Goal: Task Accomplishment & Management: Manage account settings

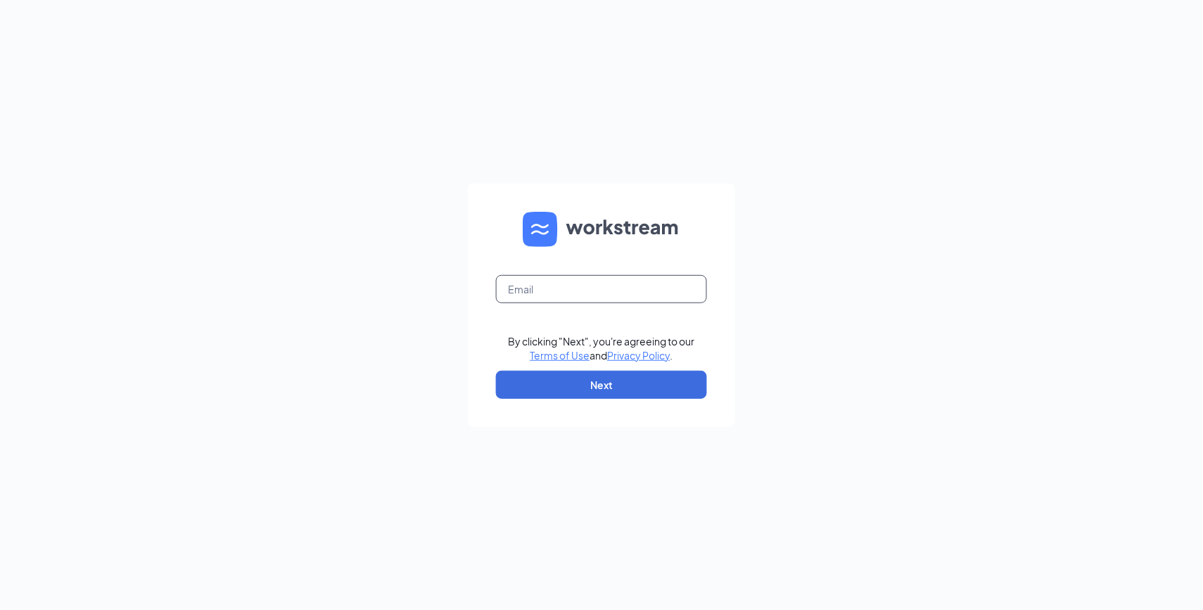
click at [517, 286] on input "text" at bounding box center [601, 289] width 211 height 28
paste input "[EMAIL_ADDRESS][DOMAIN_NAME]"
type input "[EMAIL_ADDRESS][DOMAIN_NAME]"
click at [595, 372] on button "Next" at bounding box center [601, 385] width 211 height 28
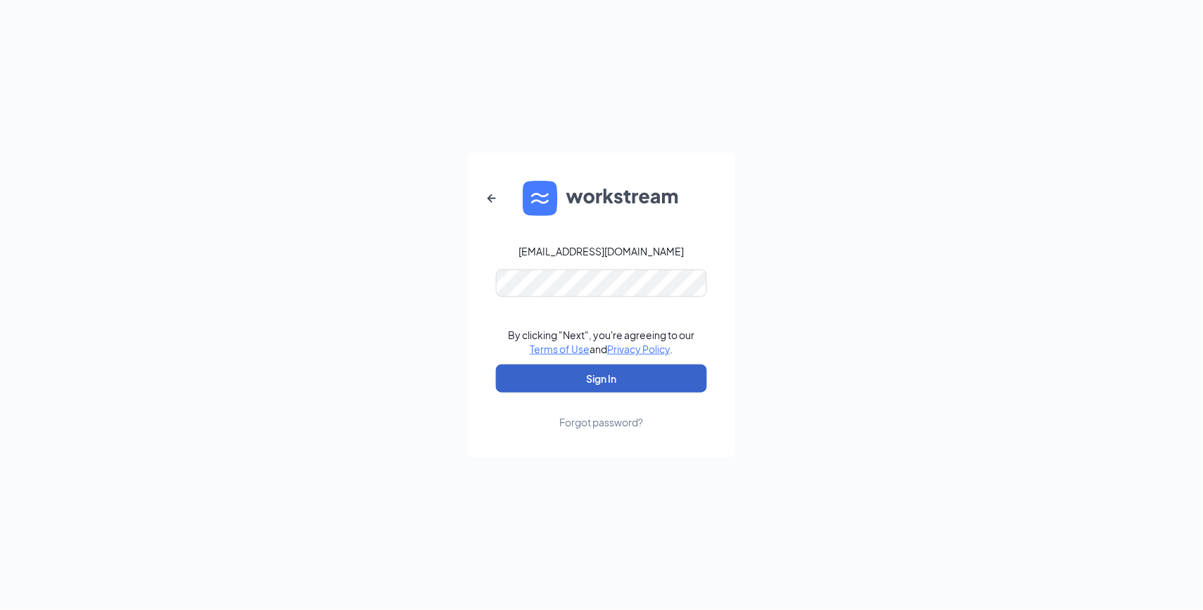
click at [519, 379] on button "Sign In" at bounding box center [601, 379] width 211 height 28
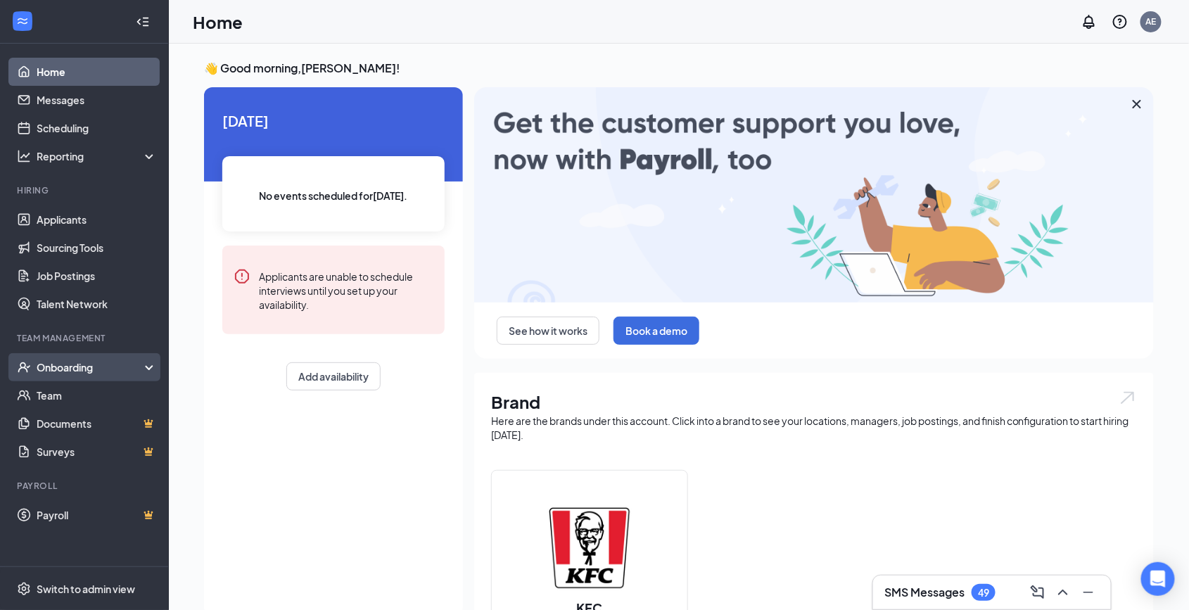
click at [113, 369] on div "Onboarding" at bounding box center [91, 367] width 108 height 14
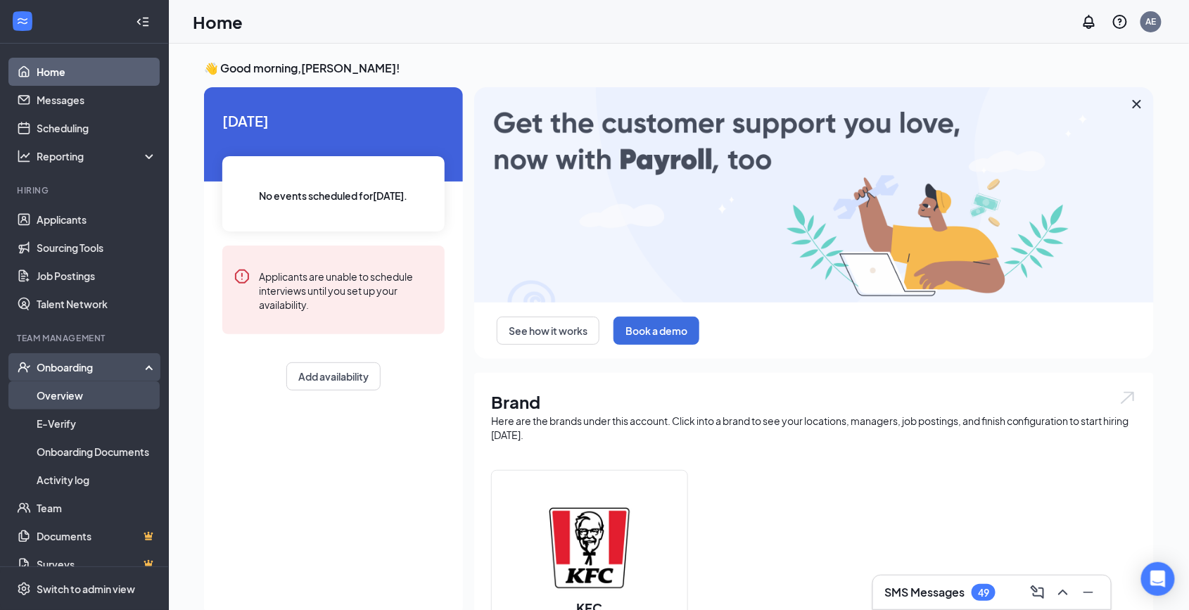
click at [80, 396] on link "Overview" at bounding box center [97, 395] width 120 height 28
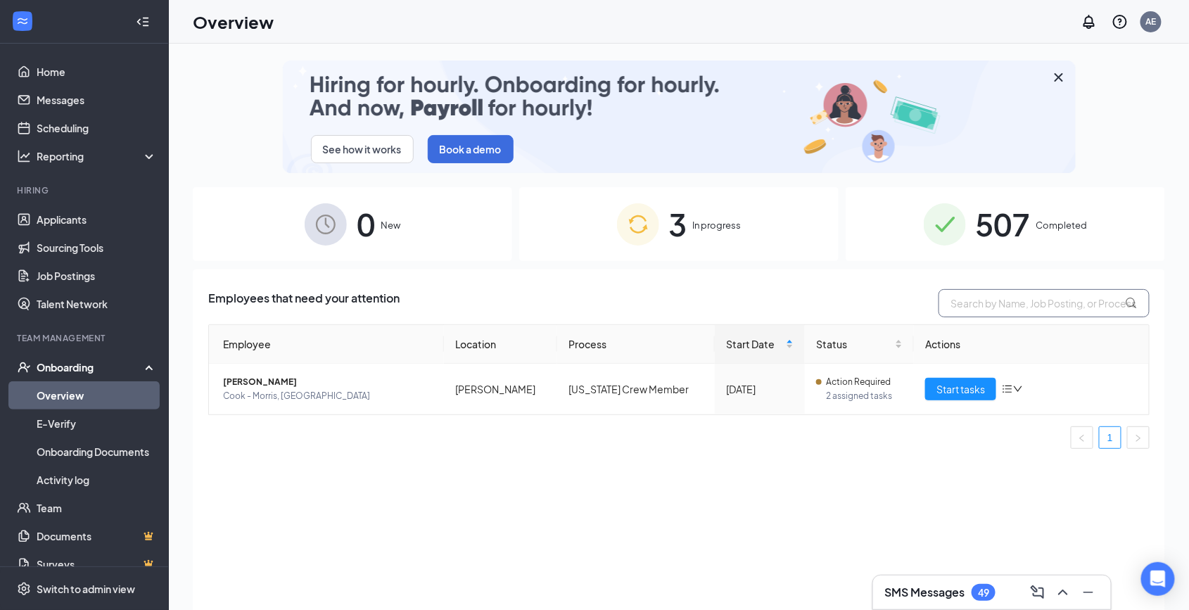
click at [1000, 304] on input "text" at bounding box center [1044, 303] width 211 height 28
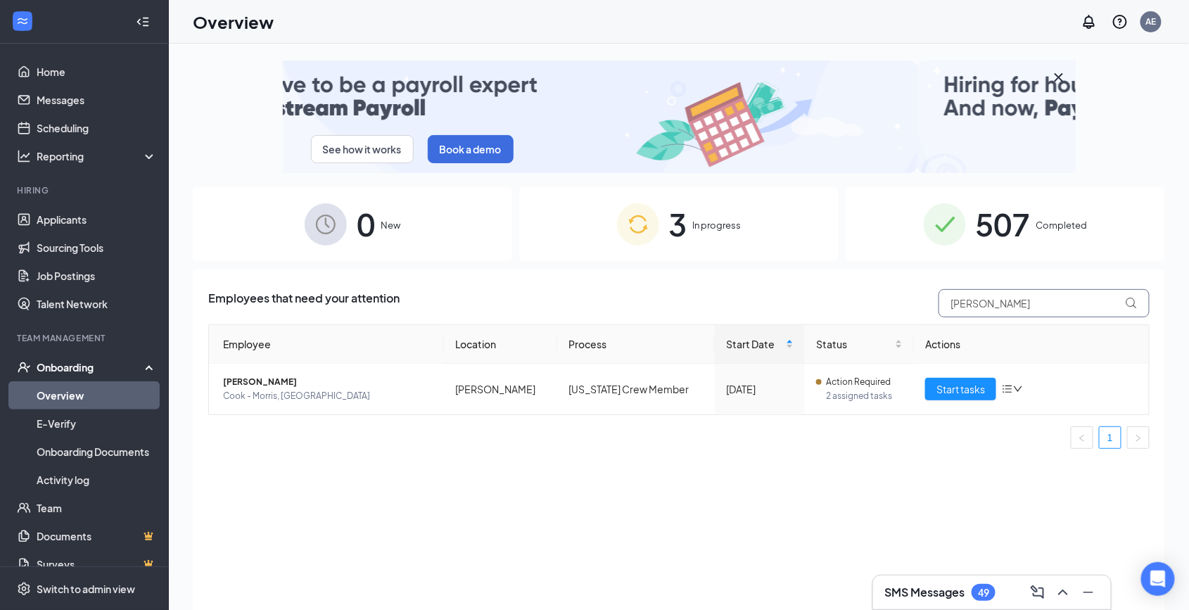
type input "LAURIBETH"
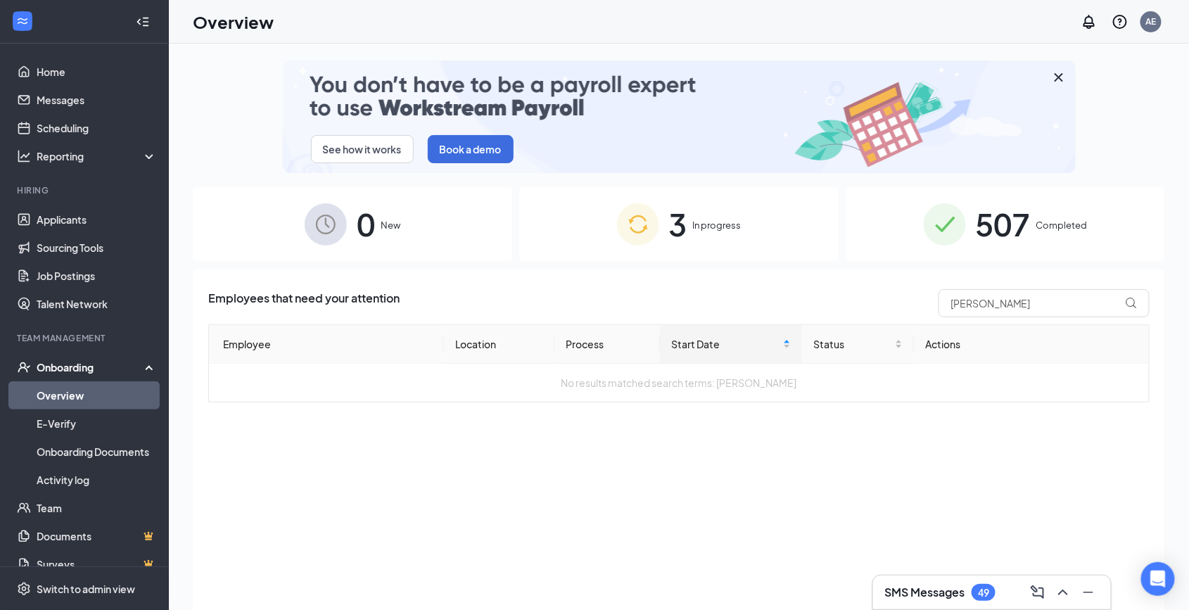
click at [747, 227] on div "3 In progress" at bounding box center [678, 224] width 319 height 74
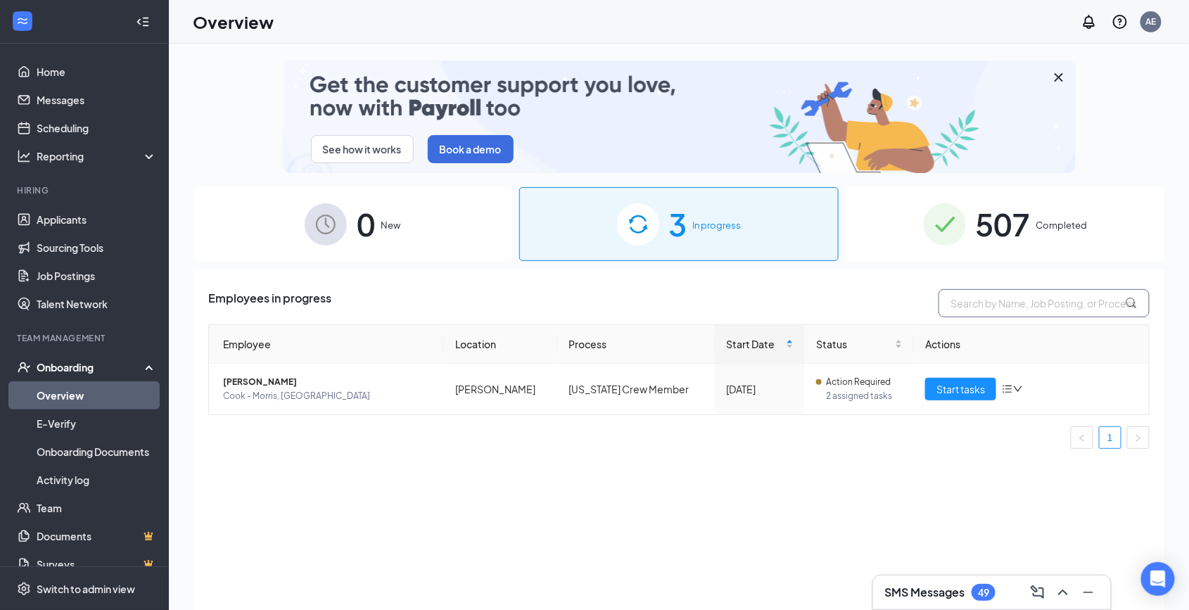
click at [1009, 303] on input "text" at bounding box center [1044, 303] width 211 height 28
type input ";"
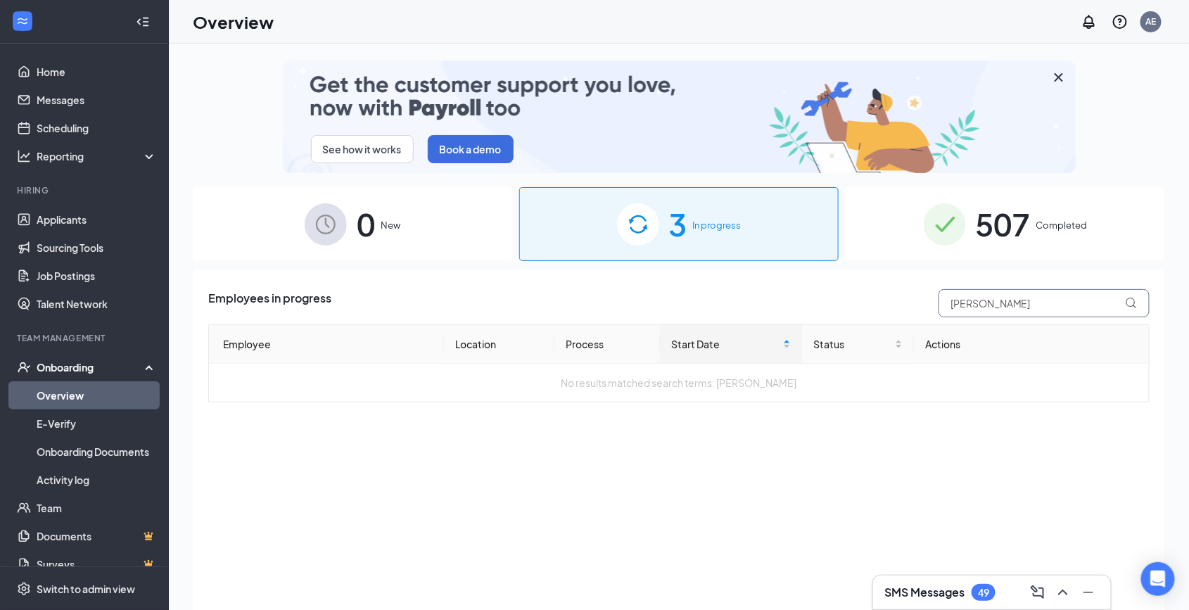
type input "LAURIBETH"
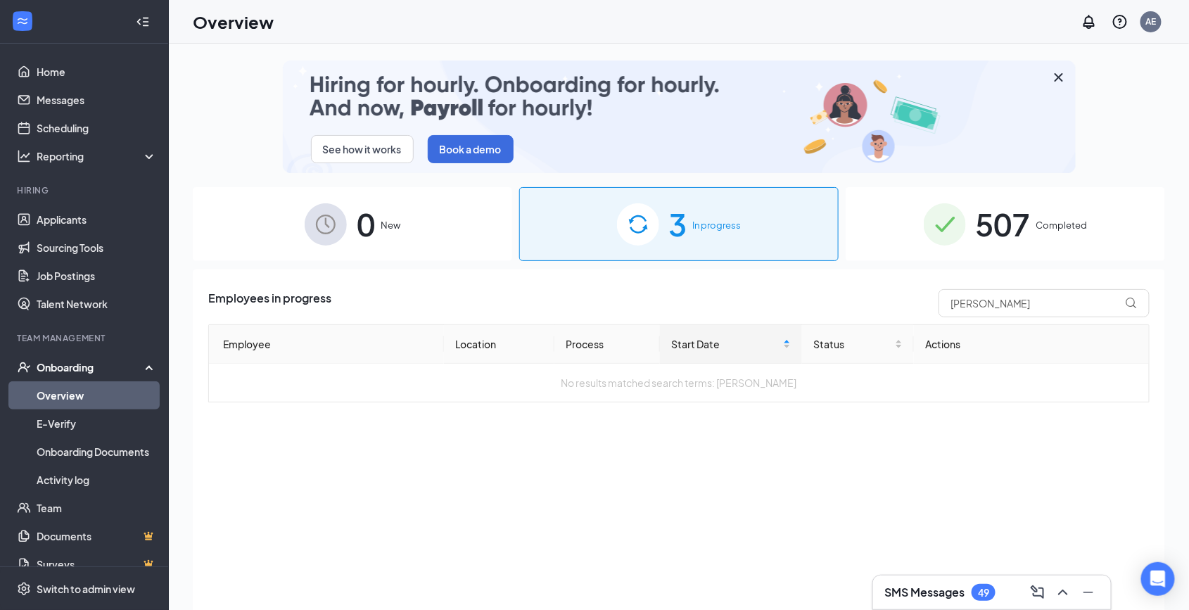
click at [58, 360] on div "Onboarding" at bounding box center [91, 367] width 108 height 14
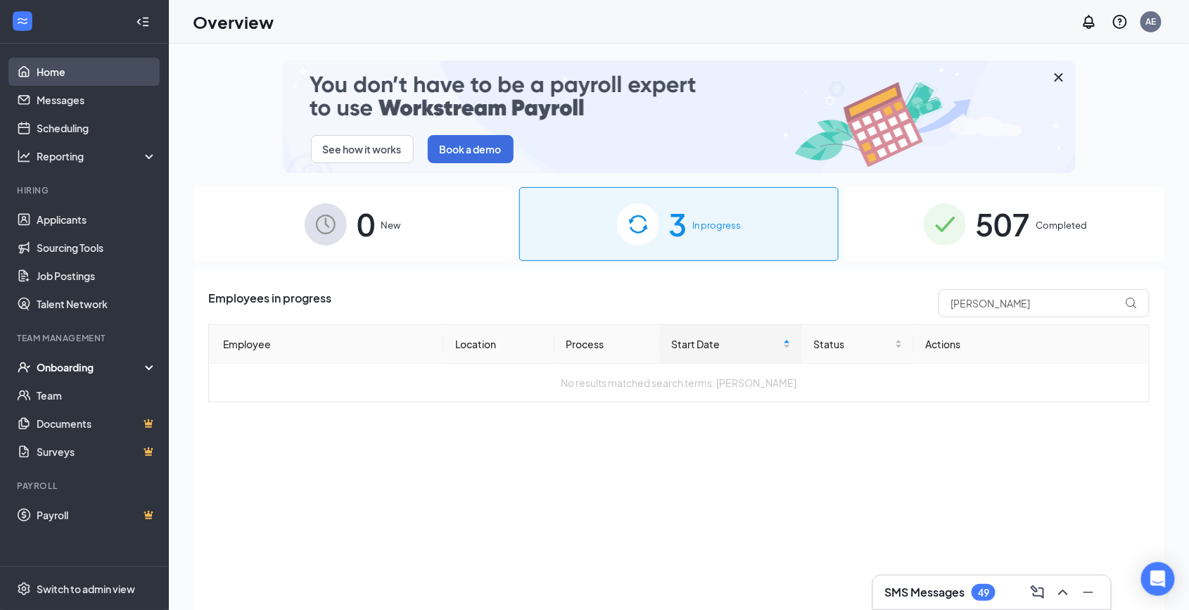
click at [61, 70] on link "Home" at bounding box center [97, 72] width 120 height 28
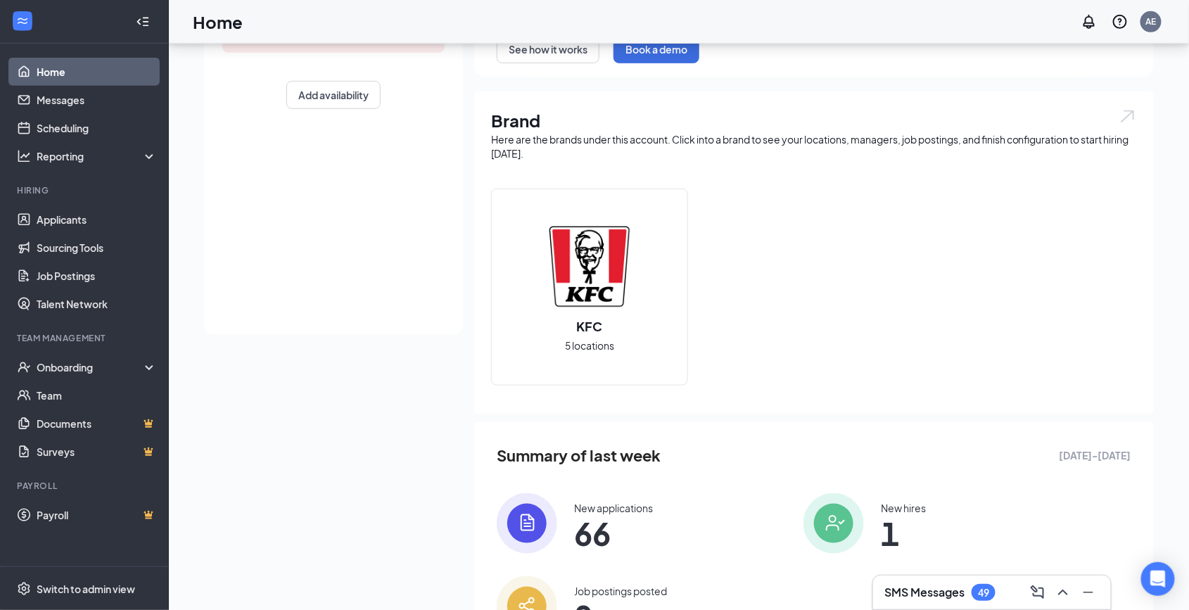
scroll to position [363, 0]
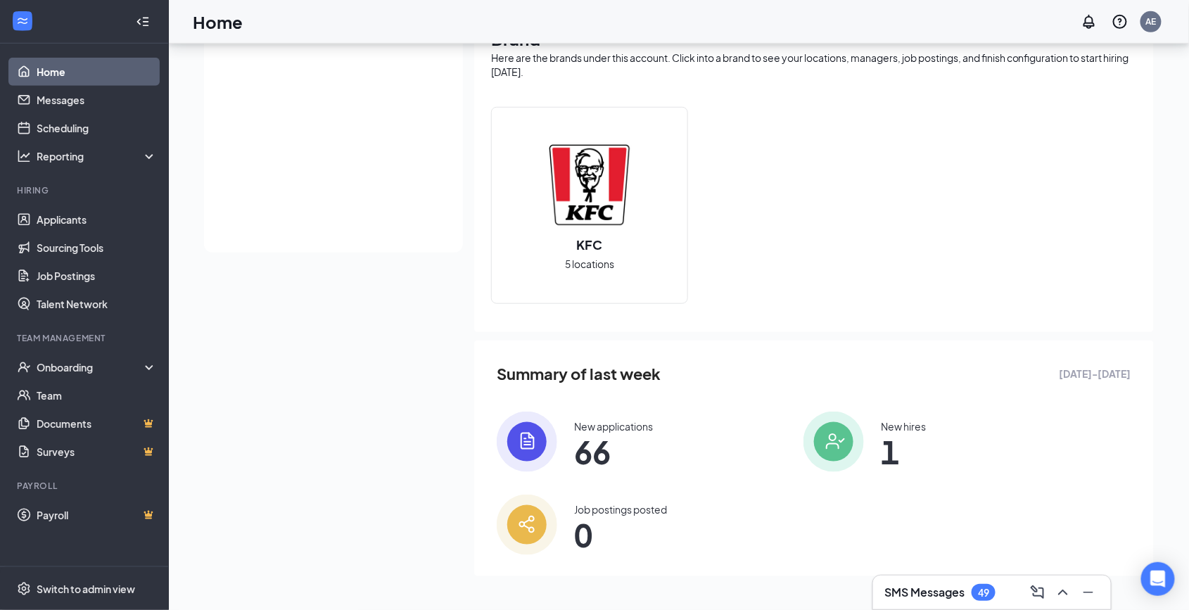
click at [897, 445] on span "1" at bounding box center [903, 451] width 45 height 25
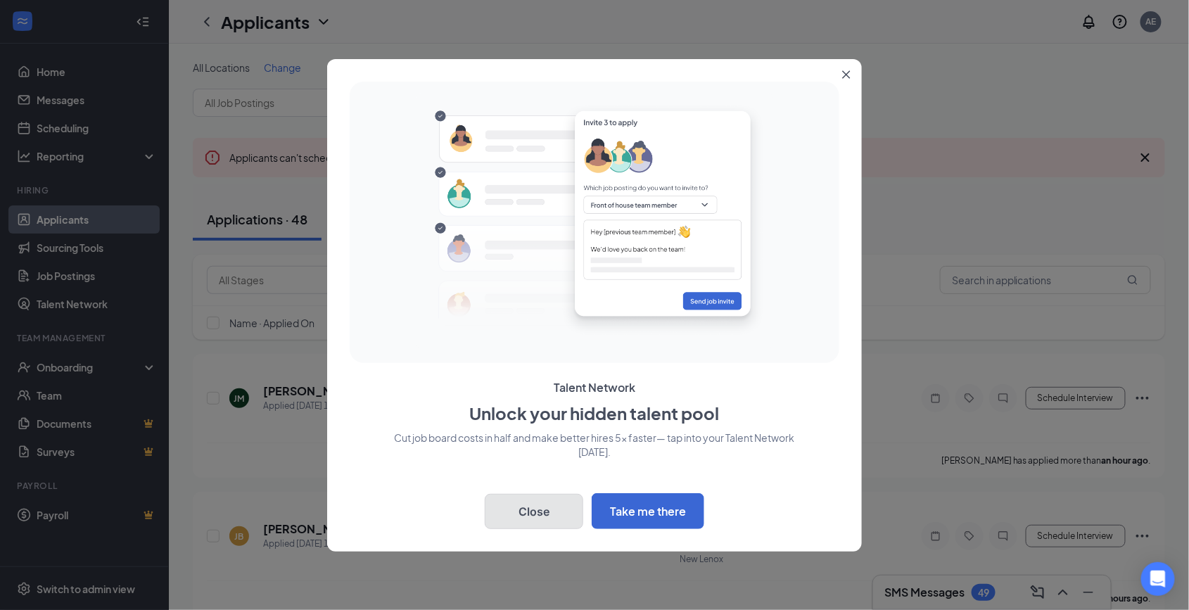
click at [524, 508] on button "Close" at bounding box center [534, 511] width 99 height 35
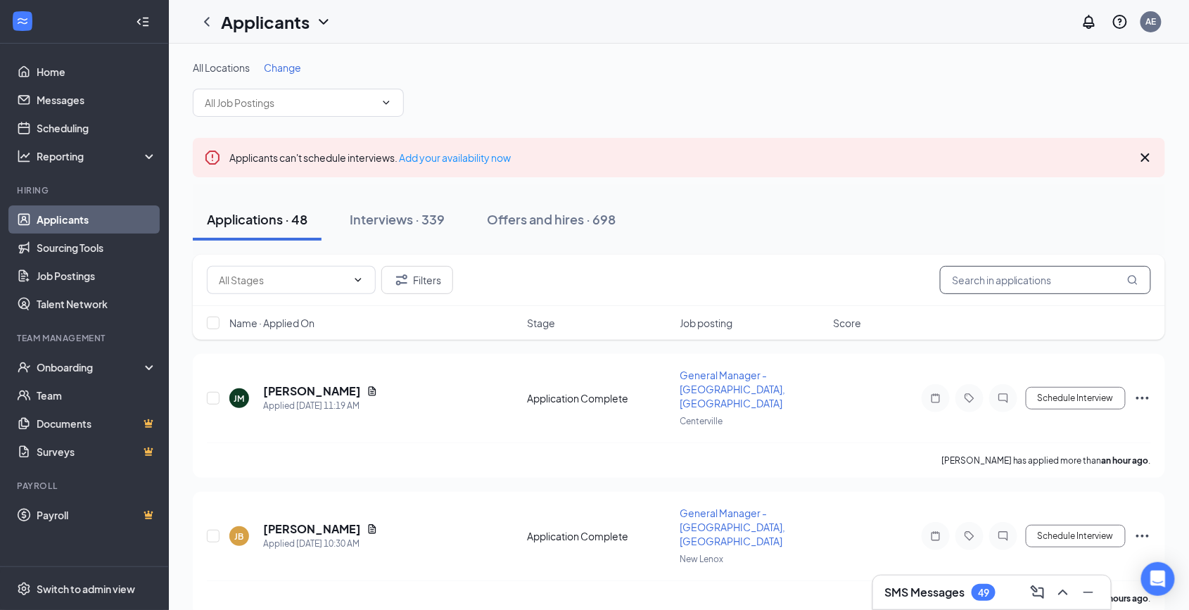
click at [1000, 281] on input "text" at bounding box center [1045, 280] width 211 height 28
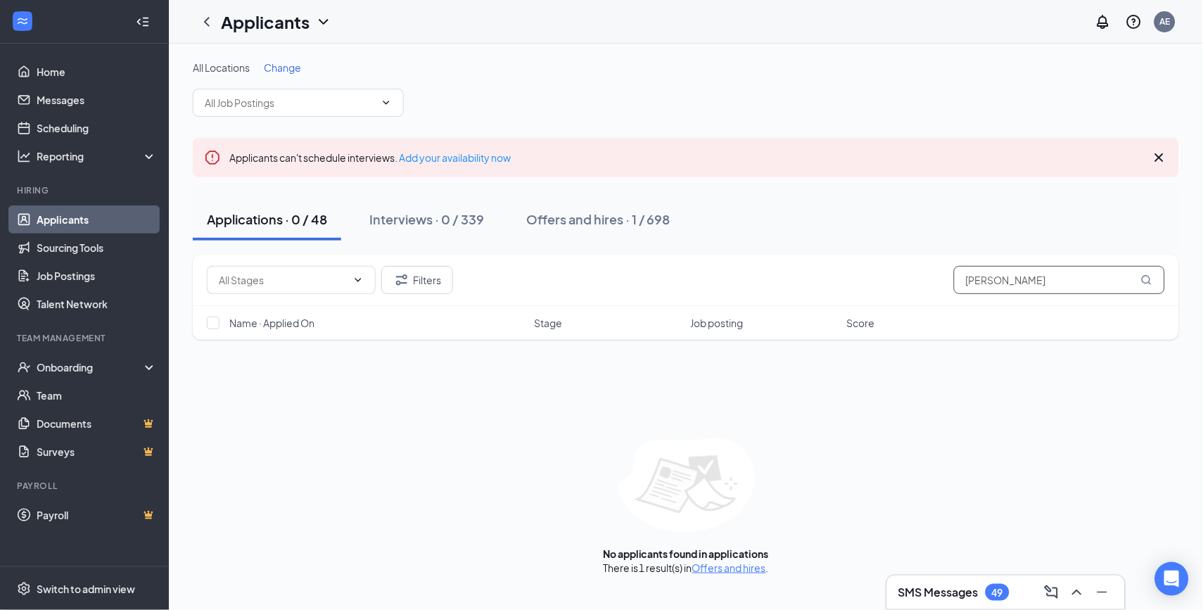
type input "LAURIBETH"
click at [616, 212] on div "Offers and hires · 1 / 698" at bounding box center [598, 219] width 144 height 18
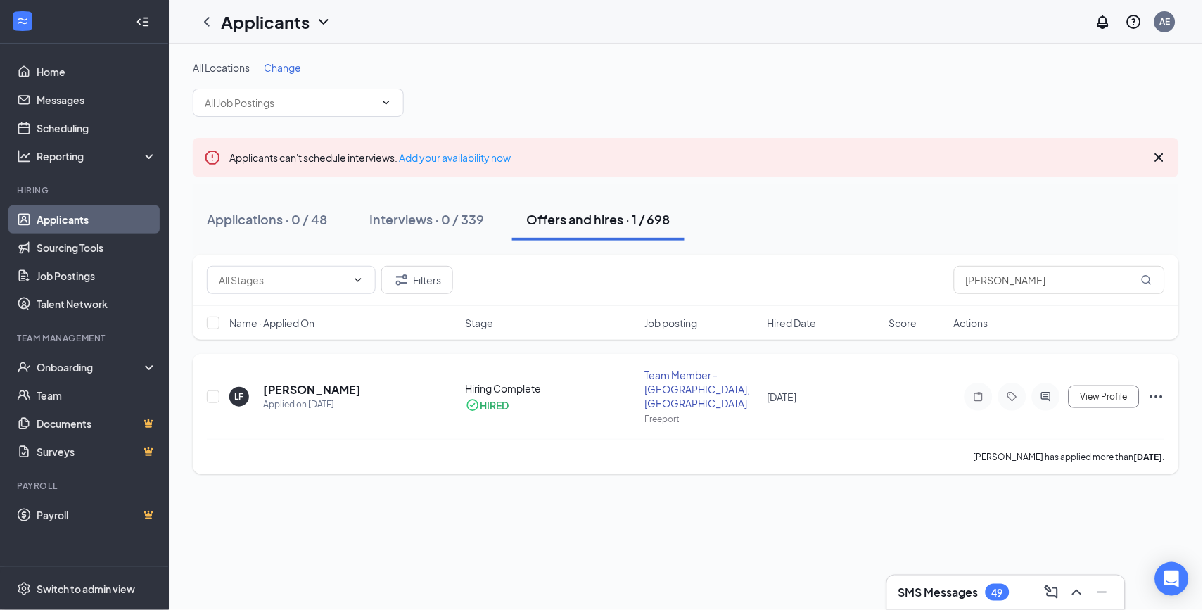
click at [1152, 388] on icon "Ellipses" at bounding box center [1157, 396] width 17 height 17
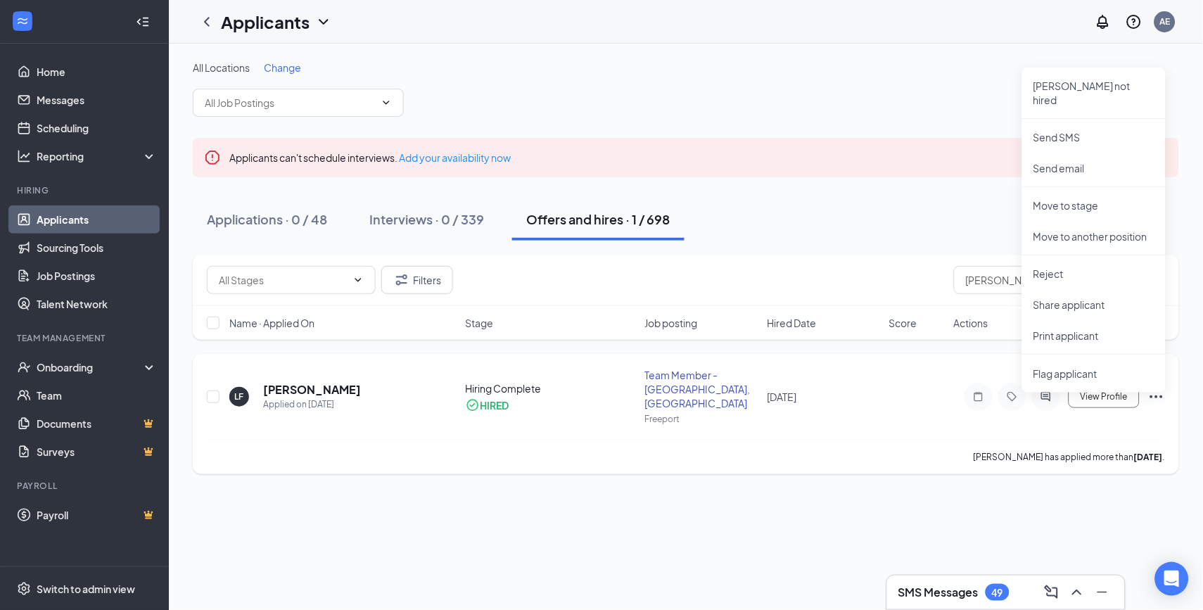
click at [213, 452] on div "Lauribeth Figueroa has applied more than 22 days ago ." at bounding box center [686, 456] width 958 height 35
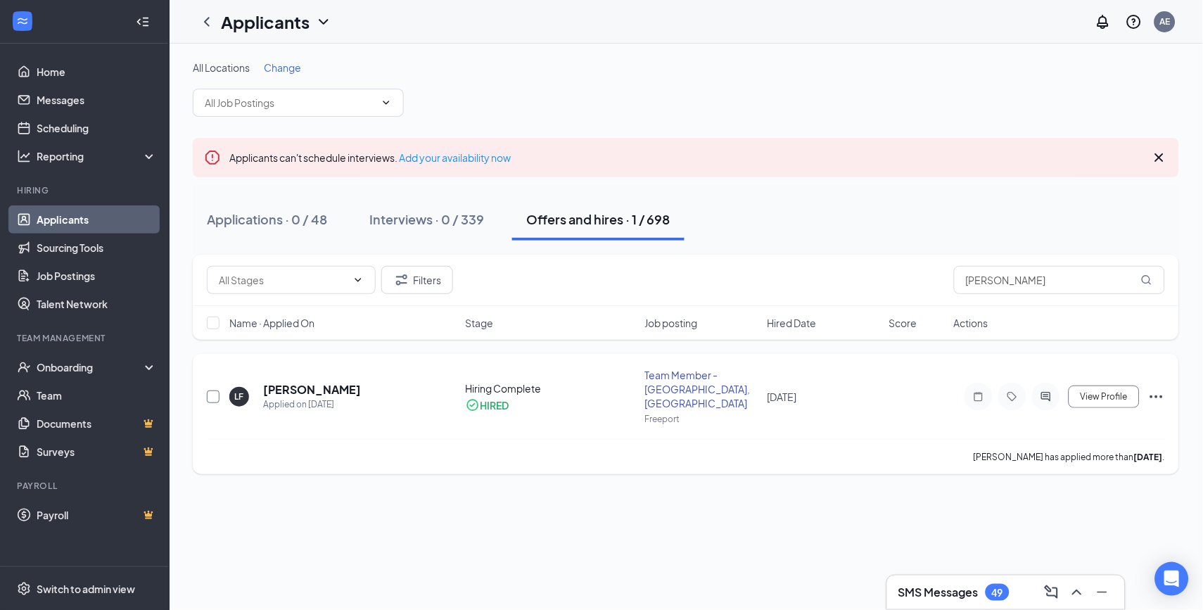
click at [212, 391] on input "checkbox" at bounding box center [213, 397] width 13 height 13
checkbox input "true"
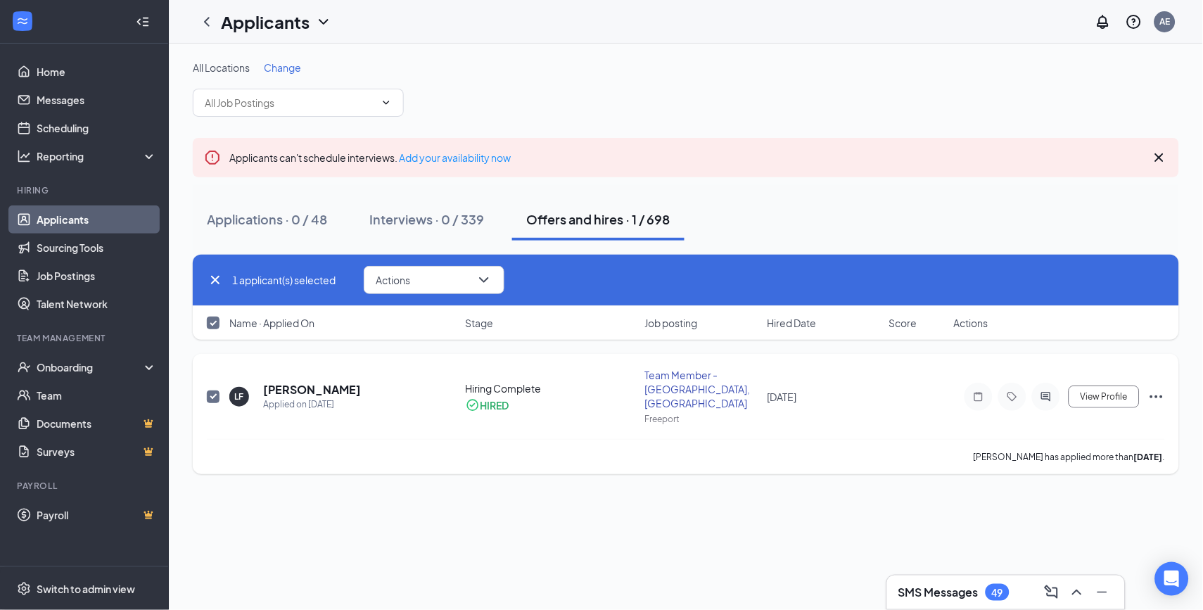
click at [1160, 389] on icon "Ellipses" at bounding box center [1157, 396] width 17 height 17
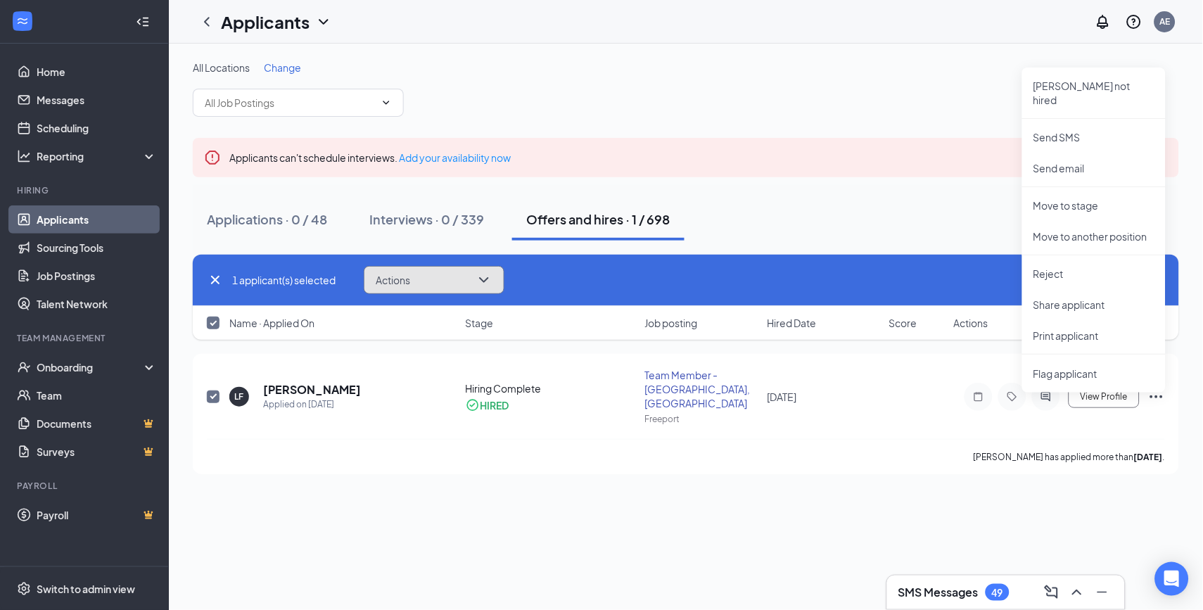
click at [472, 273] on button "Actions" at bounding box center [434, 280] width 141 height 28
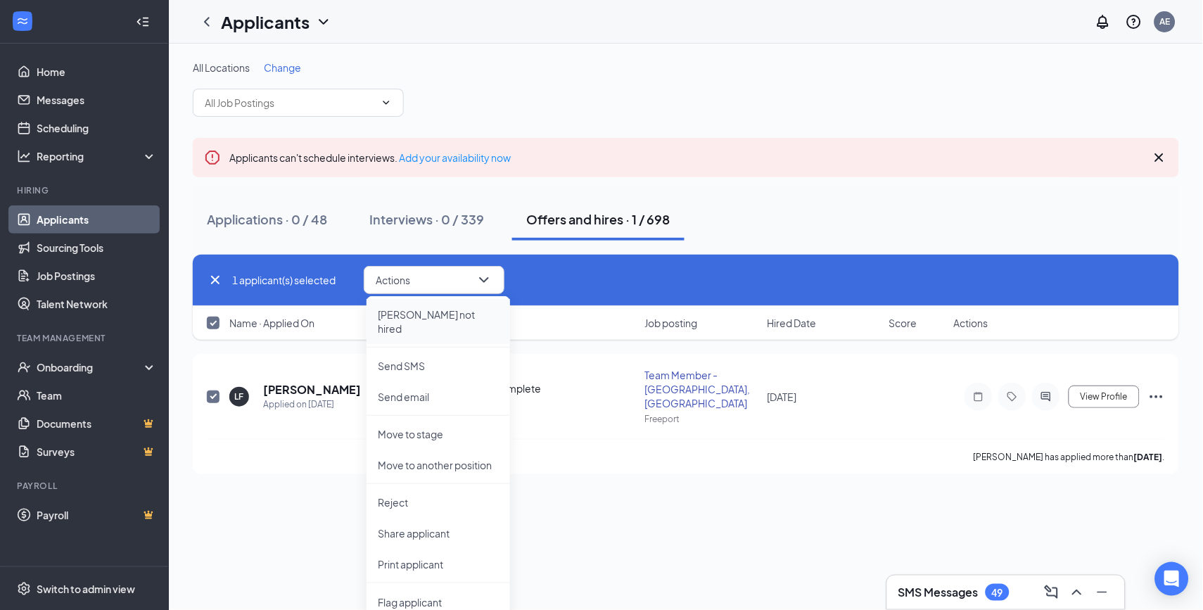
click at [441, 310] on p "Mark not hired" at bounding box center [438, 322] width 121 height 28
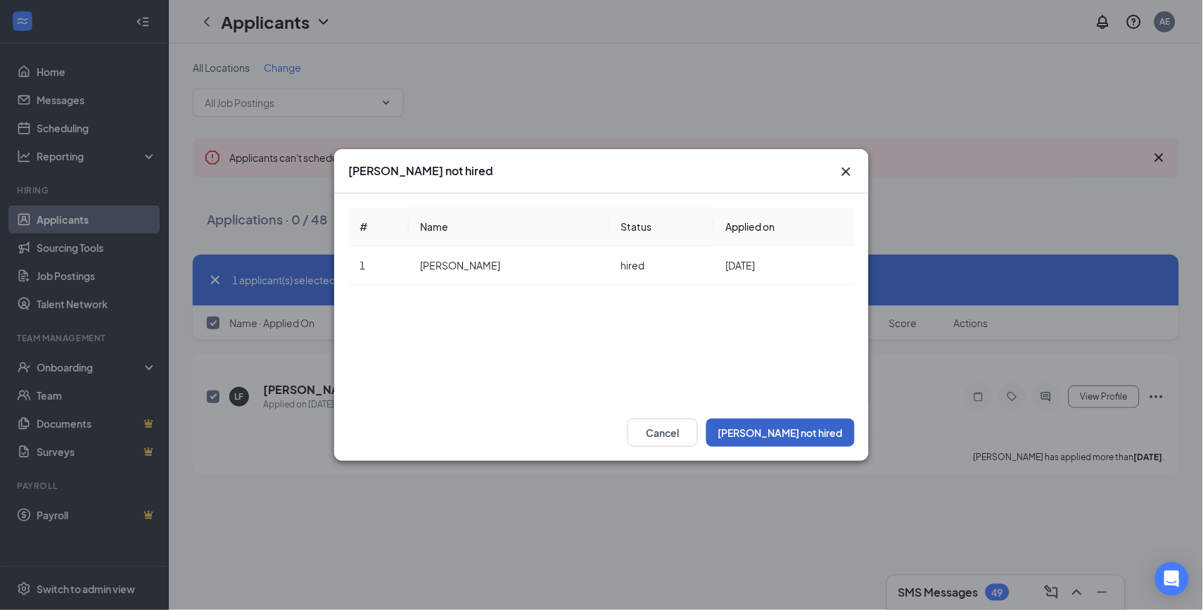
click at [821, 432] on button "Mark not hired" at bounding box center [781, 433] width 148 height 28
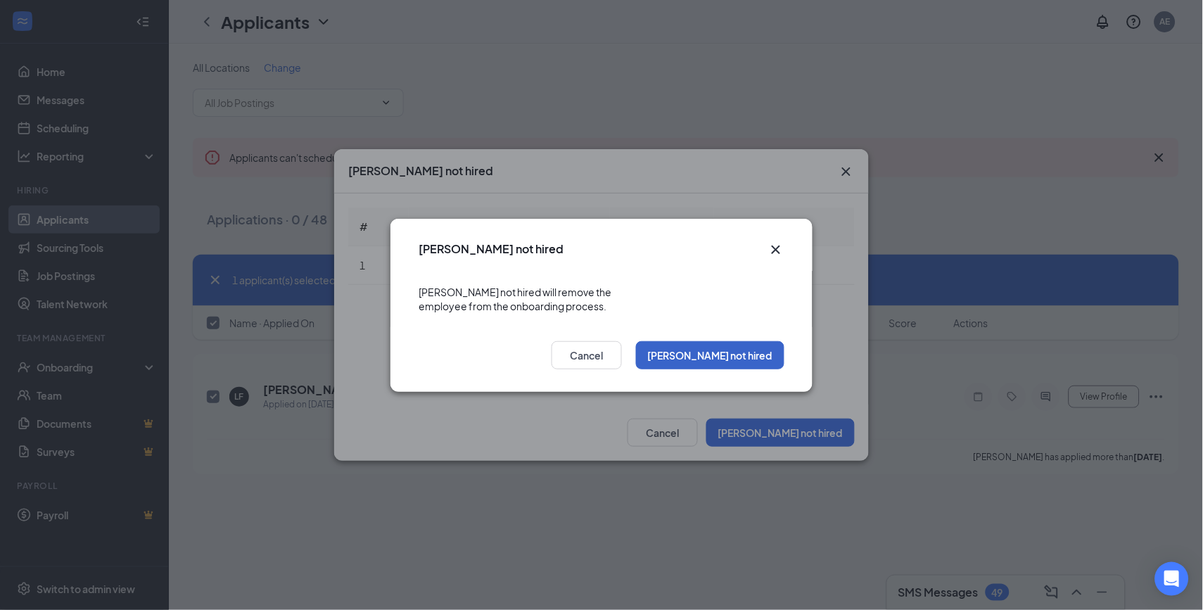
click at [768, 352] on button "Mark not hired" at bounding box center [710, 355] width 148 height 28
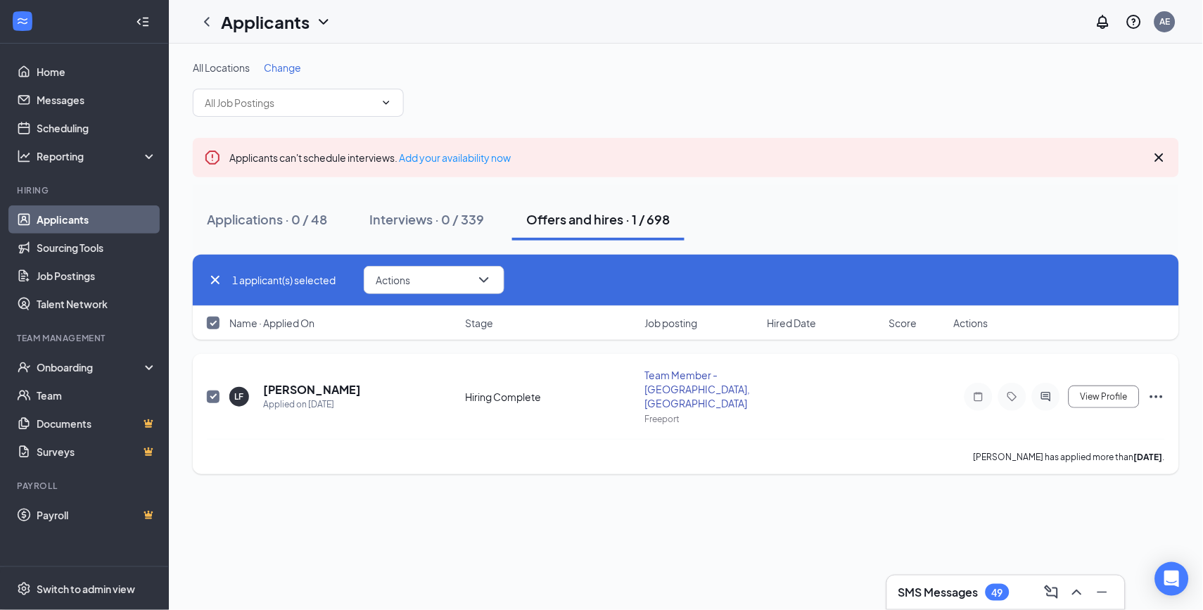
click at [1154, 391] on icon "Ellipses" at bounding box center [1157, 396] width 17 height 17
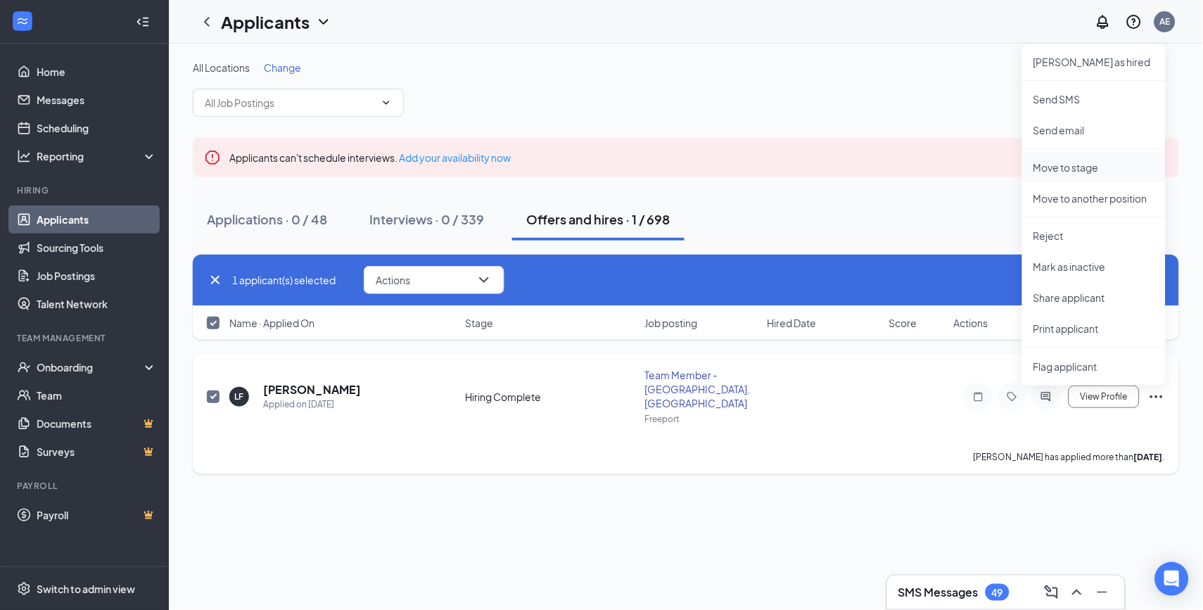
click at [1042, 170] on p "Move to stage" at bounding box center [1094, 167] width 121 height 14
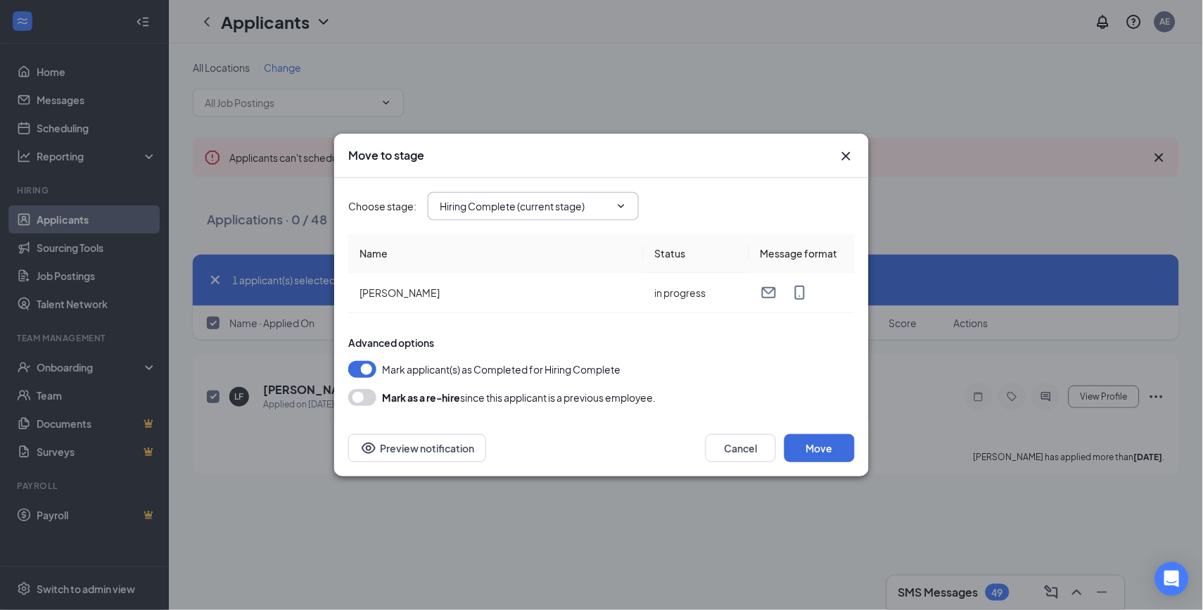
click at [619, 205] on icon "ChevronDown" at bounding box center [621, 206] width 11 height 11
click at [622, 202] on icon "ChevronDown" at bounding box center [621, 206] width 11 height 11
click at [516, 205] on input "Hiring Complete (current stage)" at bounding box center [525, 205] width 170 height 15
click at [495, 239] on div "Application" at bounding box center [478, 231] width 52 height 15
type input "Application"
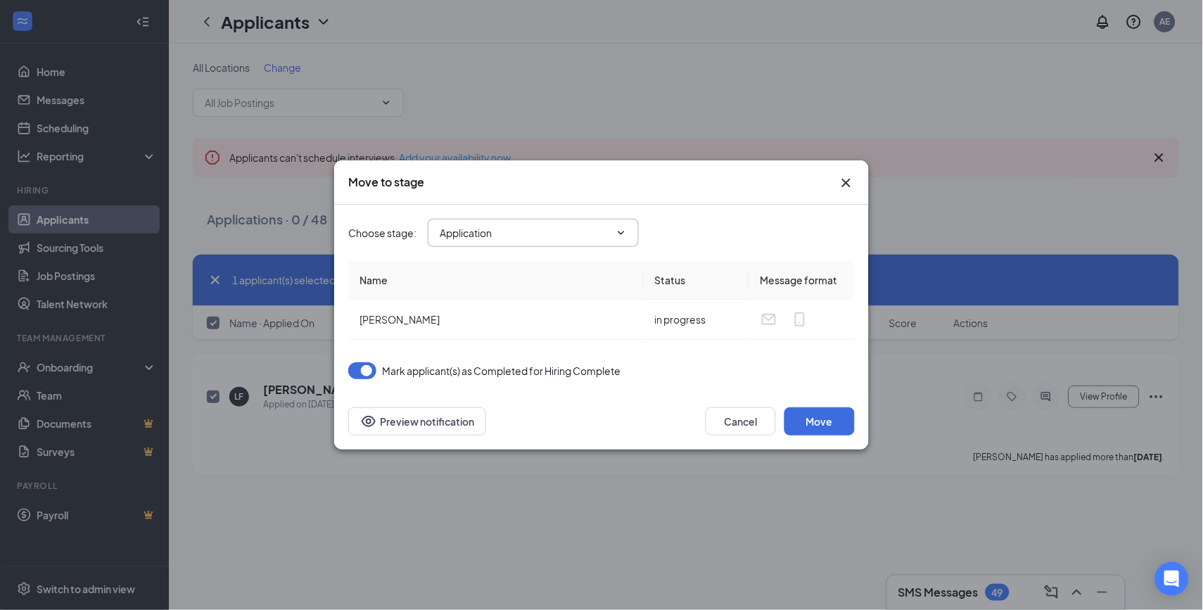
click at [620, 236] on icon "ChevronDown" at bounding box center [621, 232] width 11 height 11
click at [614, 231] on span at bounding box center [620, 232] width 14 height 11
click at [505, 236] on input "Application" at bounding box center [525, 232] width 170 height 15
click at [540, 264] on div "Application" at bounding box center [539, 258] width 175 height 15
click at [558, 236] on input "Application" at bounding box center [525, 232] width 170 height 15
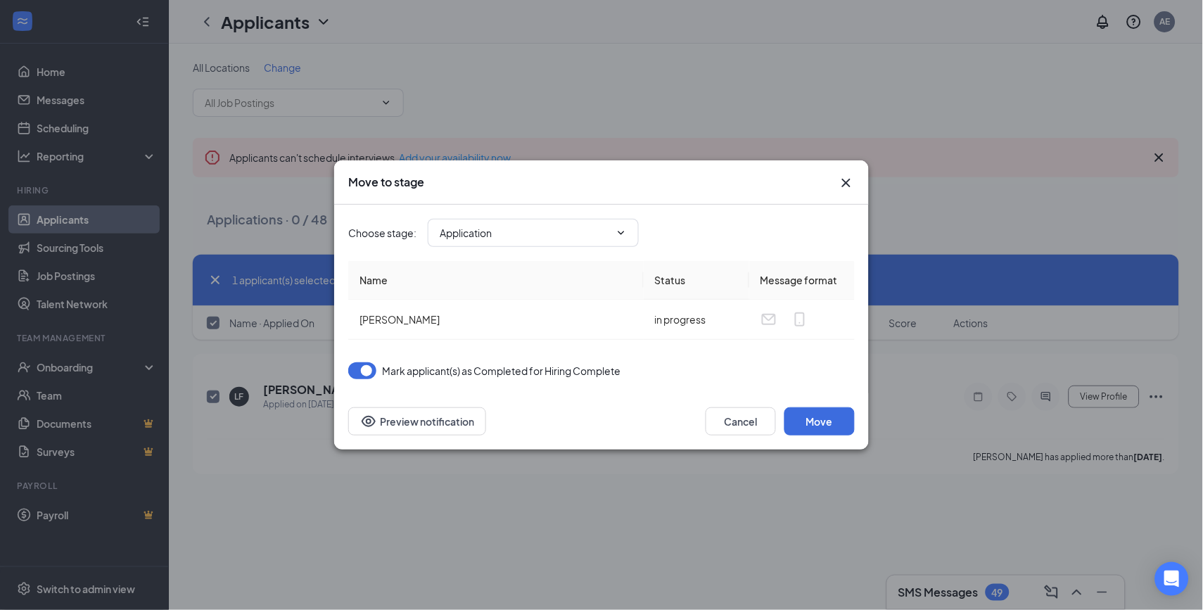
click at [612, 403] on div "Cancel Move Preview notification" at bounding box center [601, 421] width 535 height 56
click at [365, 372] on button "button" at bounding box center [362, 370] width 28 height 17
click at [743, 424] on button "Cancel" at bounding box center [741, 421] width 70 height 28
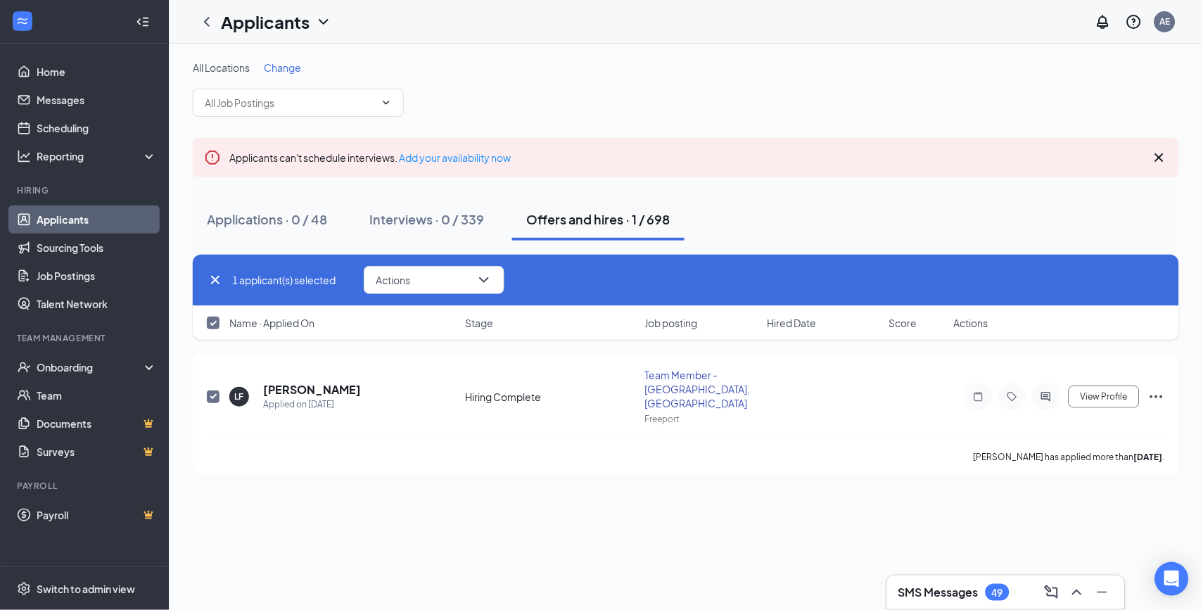
click at [573, 217] on div "Offers and hires · 1 / 698" at bounding box center [598, 219] width 144 height 18
checkbox input "false"
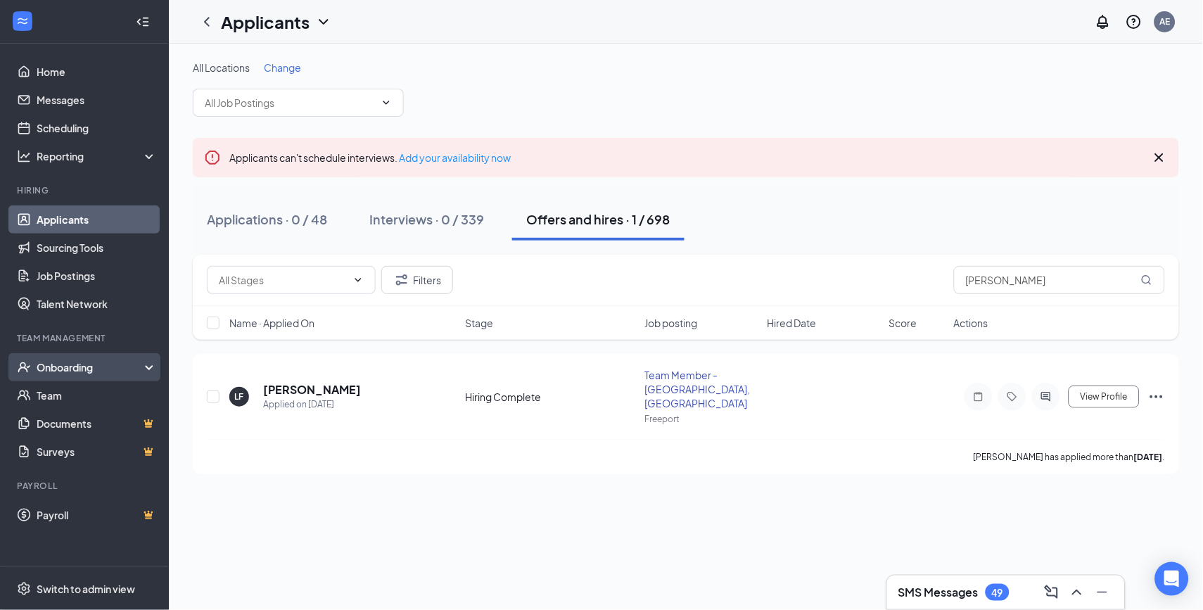
click at [90, 367] on div "Onboarding" at bounding box center [91, 367] width 108 height 14
click at [58, 369] on div "Onboarding" at bounding box center [91, 367] width 108 height 14
click at [72, 365] on div "Onboarding" at bounding box center [91, 367] width 108 height 14
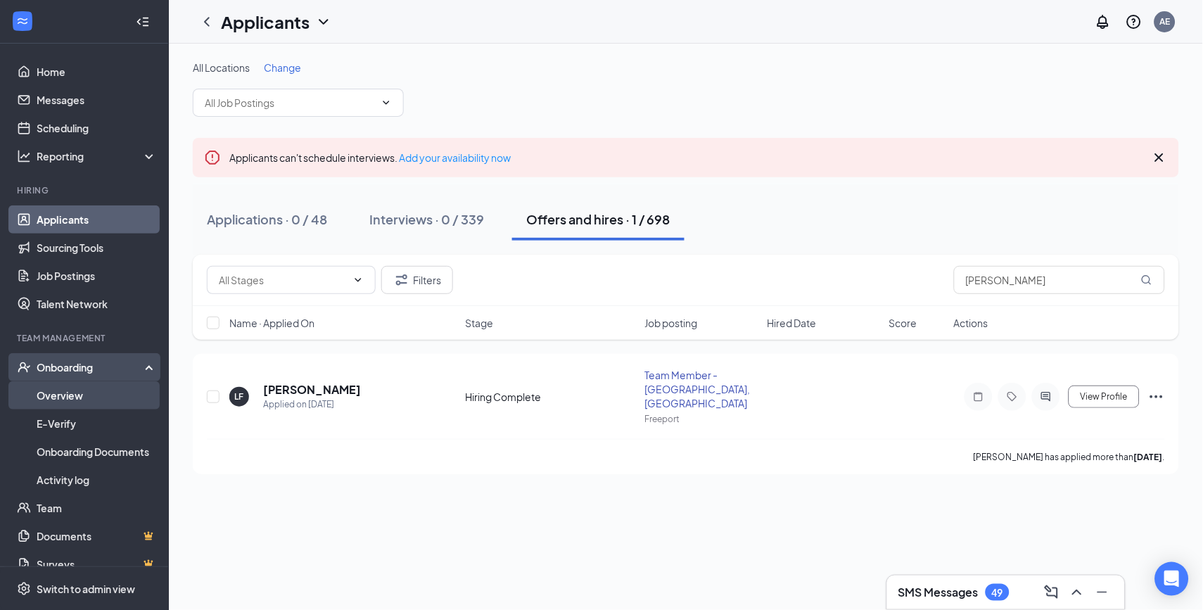
click at [64, 396] on link "Overview" at bounding box center [97, 395] width 120 height 28
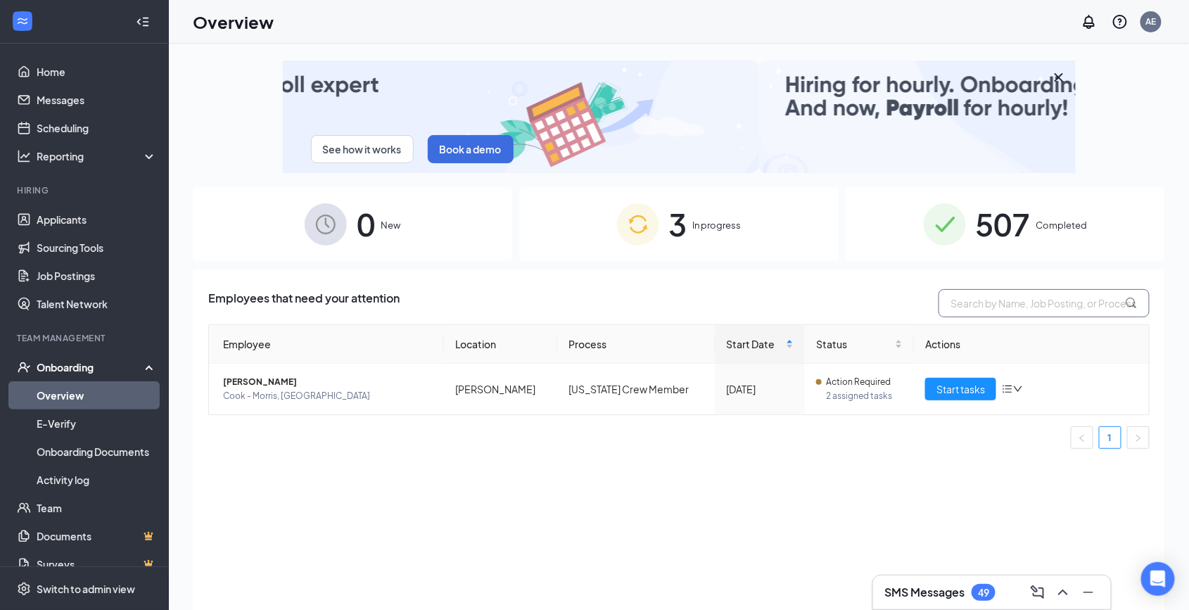
click at [986, 308] on input "text" at bounding box center [1044, 303] width 211 height 28
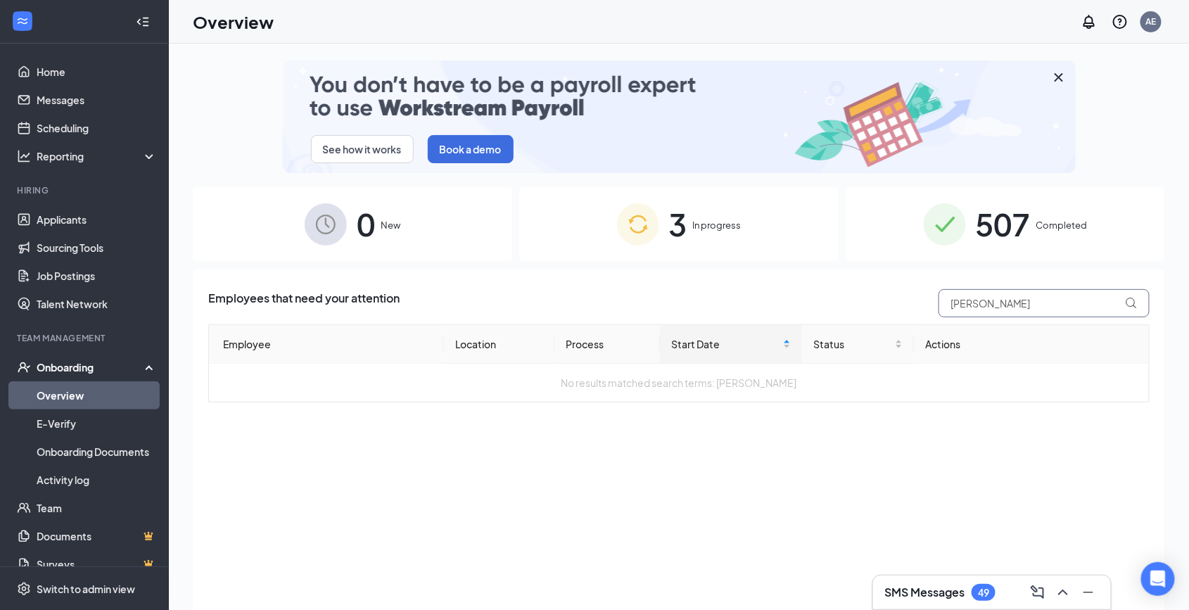
type input "LAURIBETH"
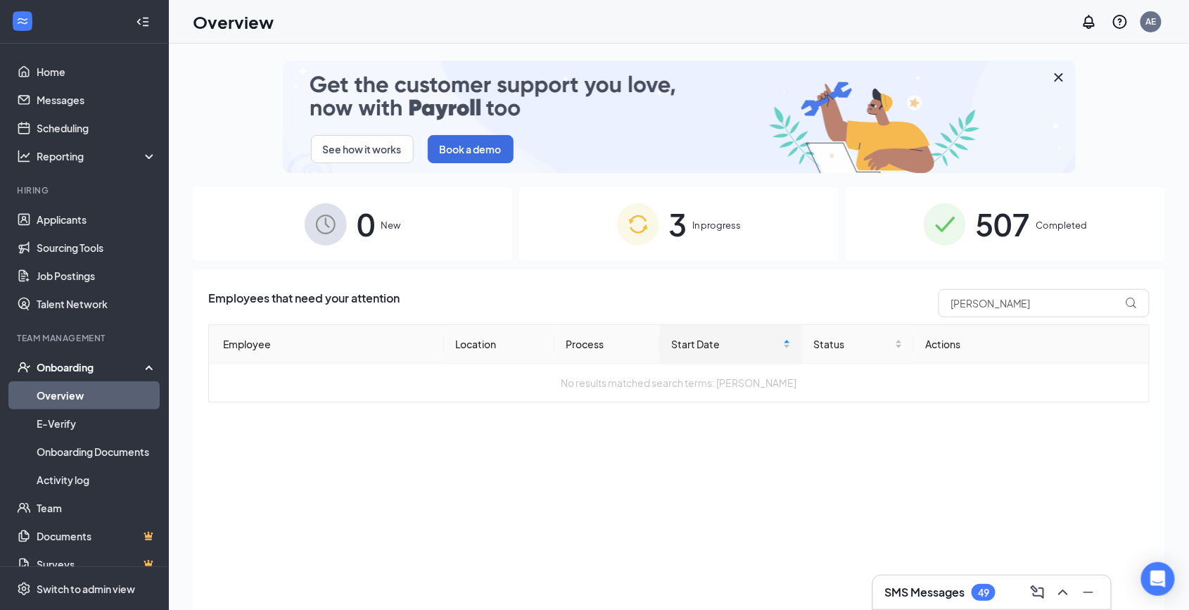
click at [1038, 233] on div "507 Completed" at bounding box center [1005, 224] width 319 height 74
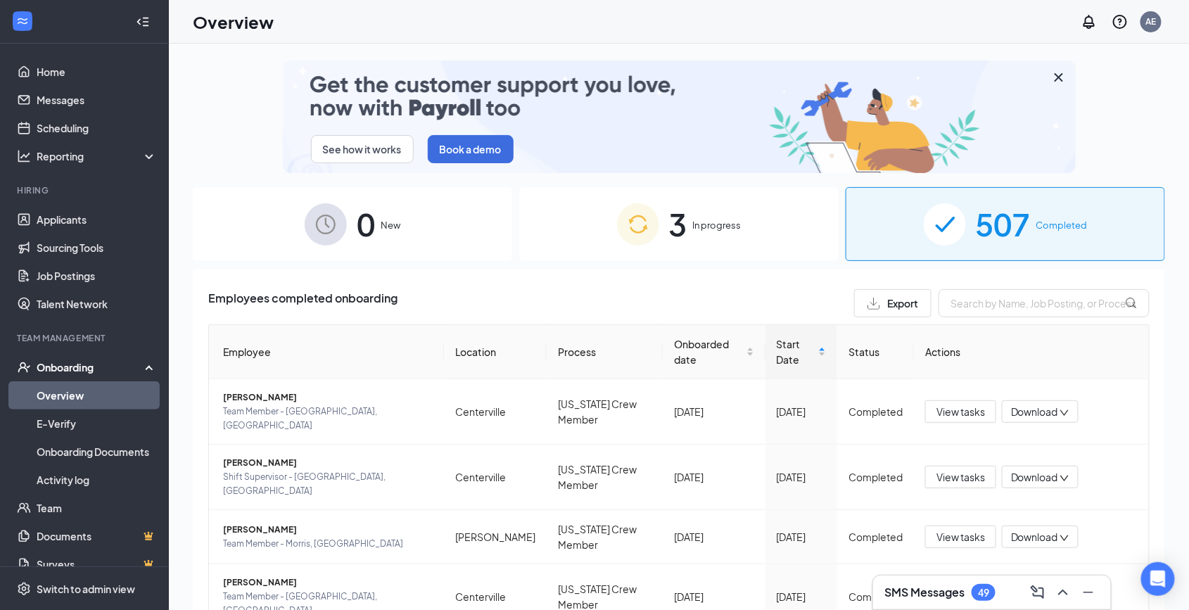
click at [750, 226] on div "3 In progress" at bounding box center [678, 224] width 319 height 74
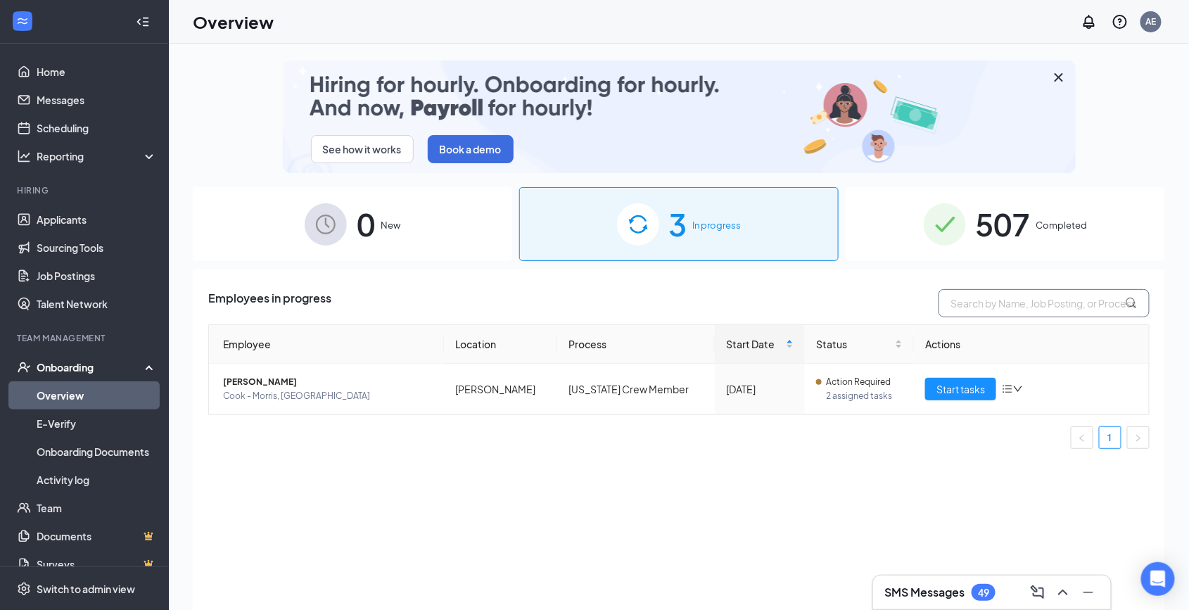
drag, startPoint x: 980, startPoint y: 300, endPoint x: 987, endPoint y: 308, distance: 10.5
click at [980, 303] on input "text" at bounding box center [1044, 303] width 211 height 28
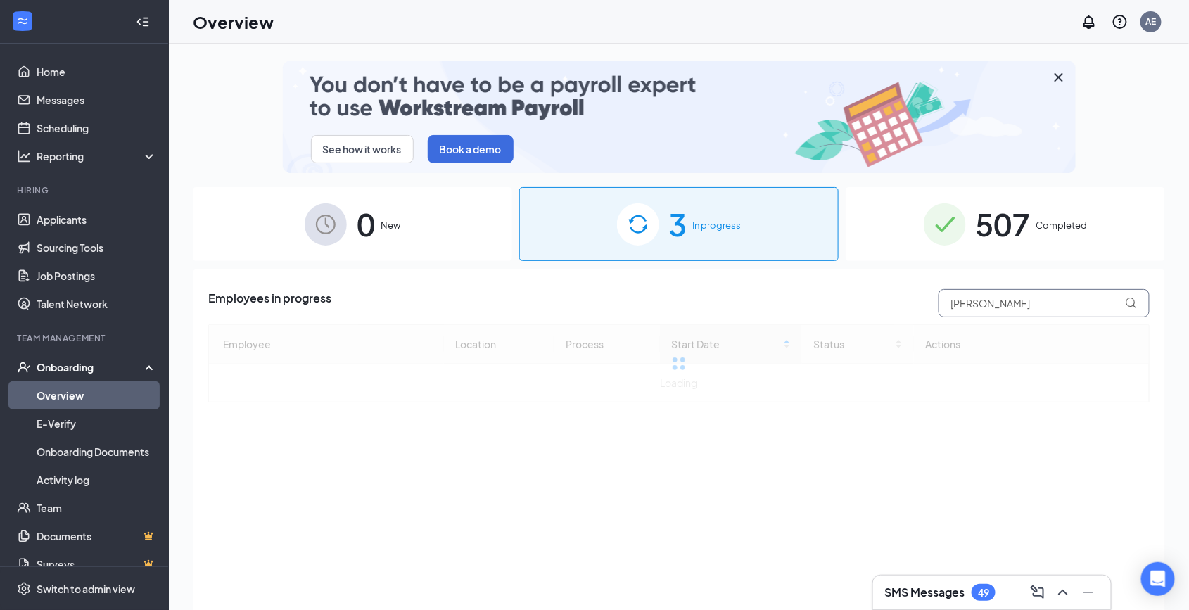
type input "LAURIBETH"
click at [1017, 229] on span "507" at bounding box center [1003, 224] width 55 height 49
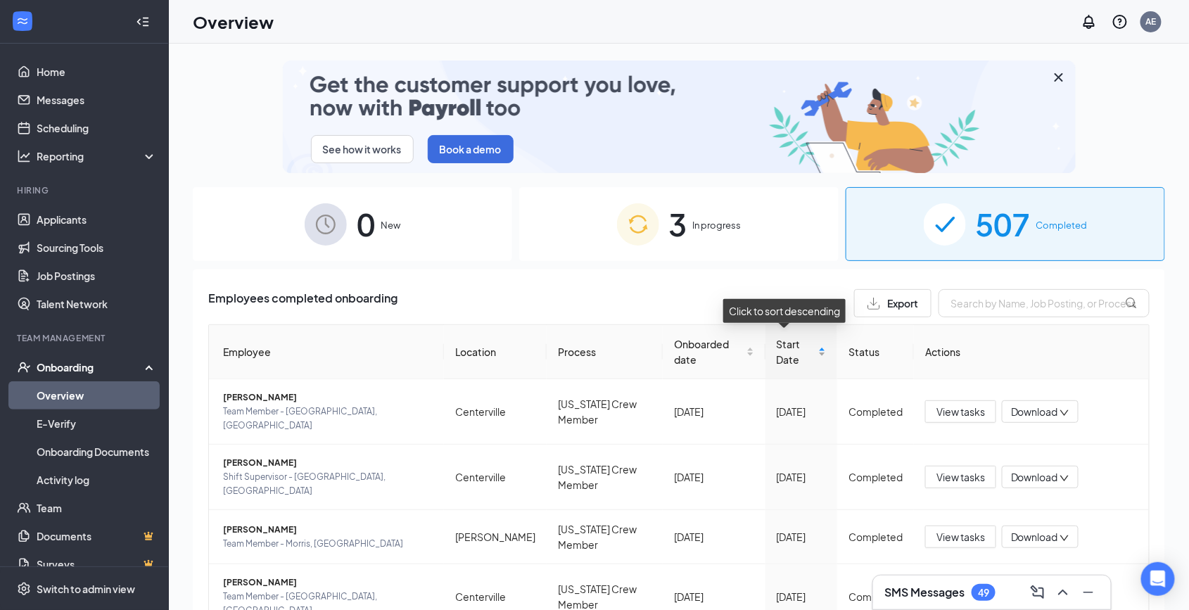
click at [809, 348] on div "Start Date" at bounding box center [801, 351] width 49 height 31
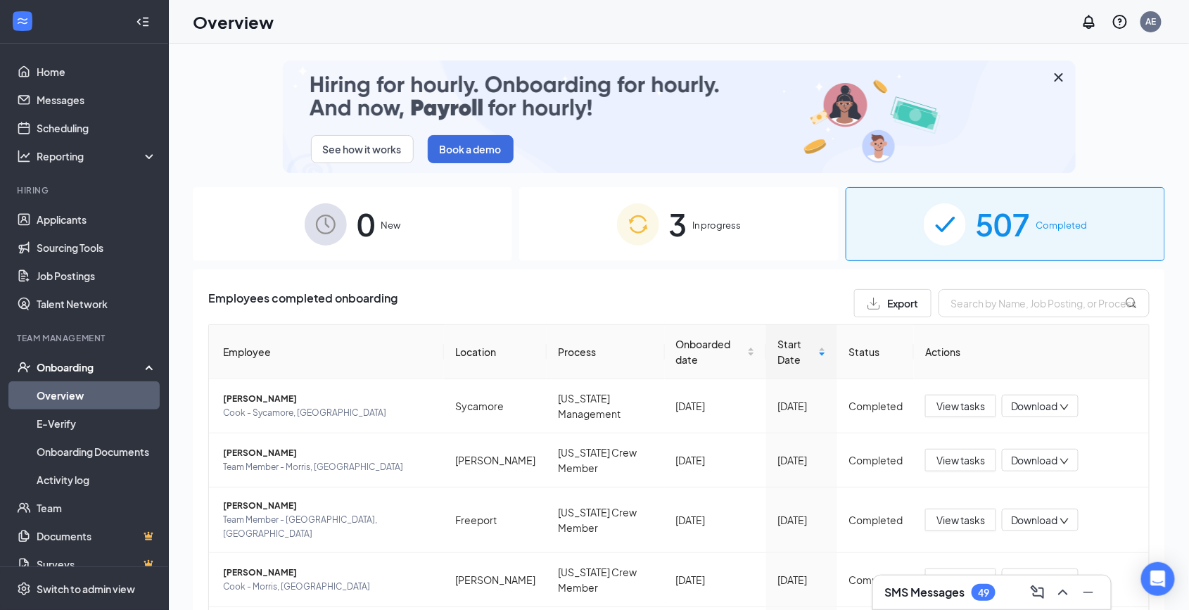
click at [714, 219] on span "In progress" at bounding box center [717, 225] width 49 height 14
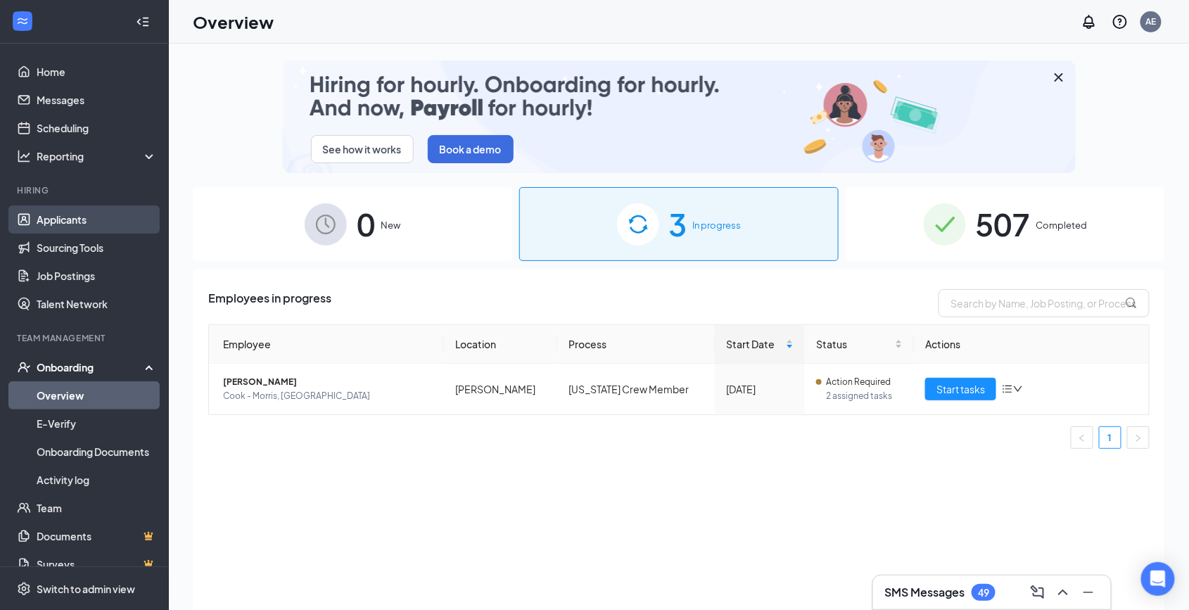
click at [74, 224] on link "Applicants" at bounding box center [97, 219] width 120 height 28
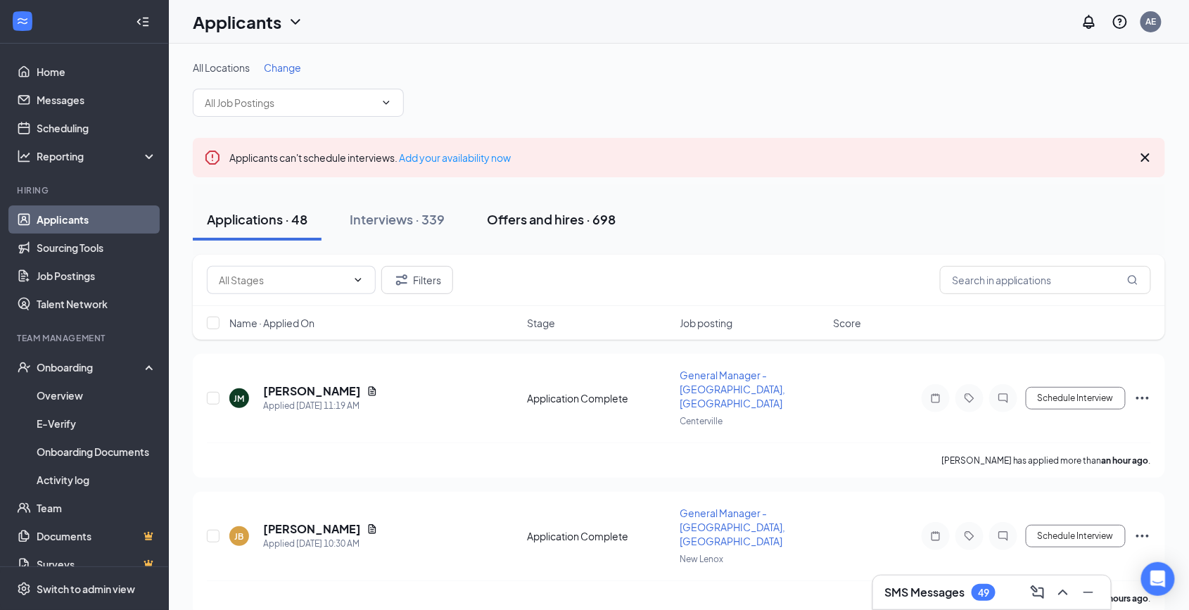
click at [520, 222] on div "Offers and hires · 698" at bounding box center [551, 219] width 129 height 18
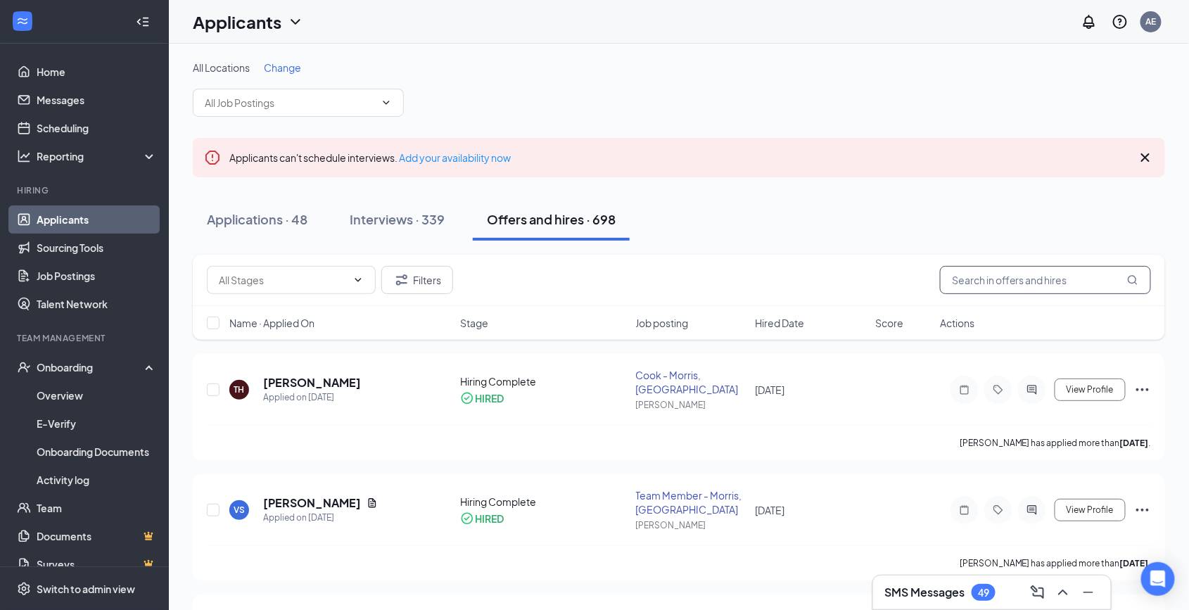
click at [1004, 279] on input "text" at bounding box center [1045, 280] width 211 height 28
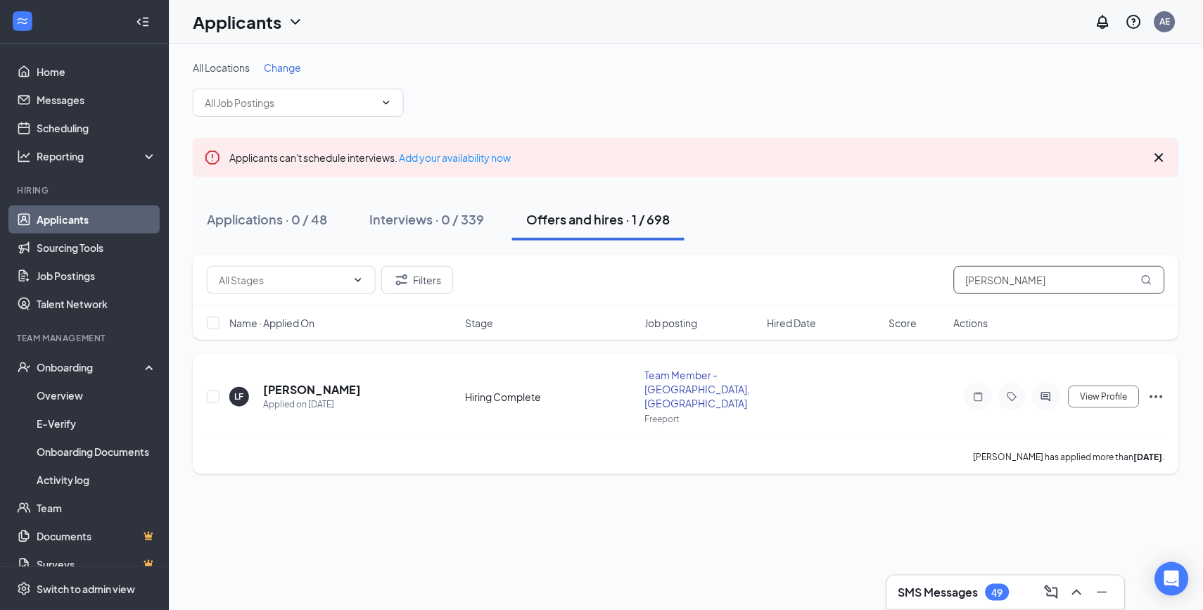
type input "LAURIBETH"
click at [1155, 388] on icon "Ellipses" at bounding box center [1157, 396] width 17 height 17
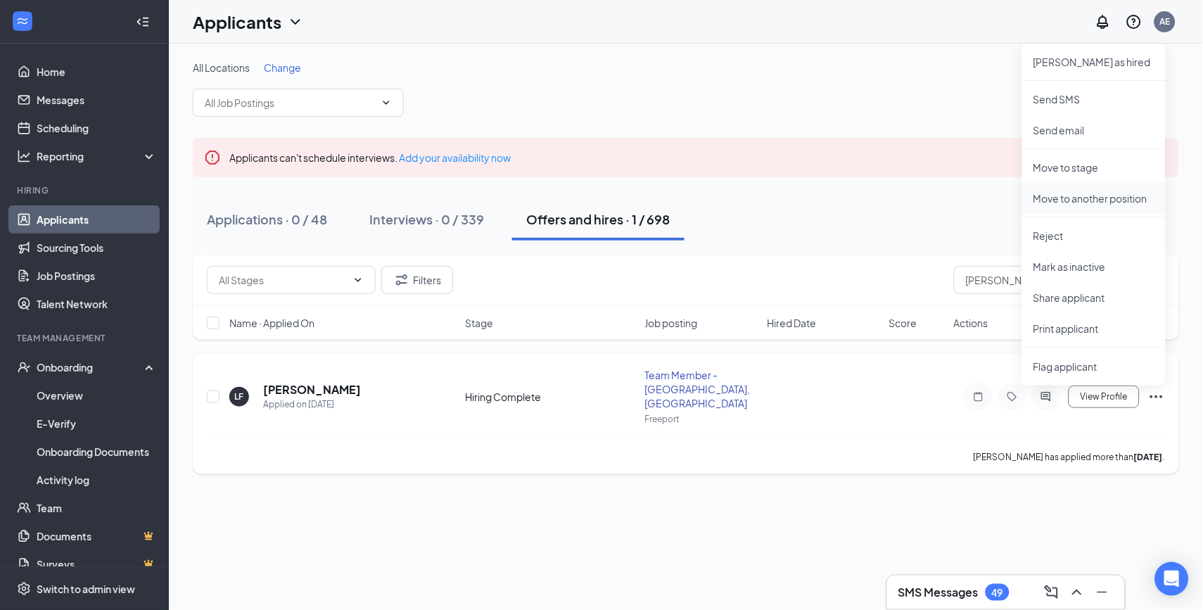
click at [1122, 199] on p "Move to another position" at bounding box center [1094, 198] width 121 height 14
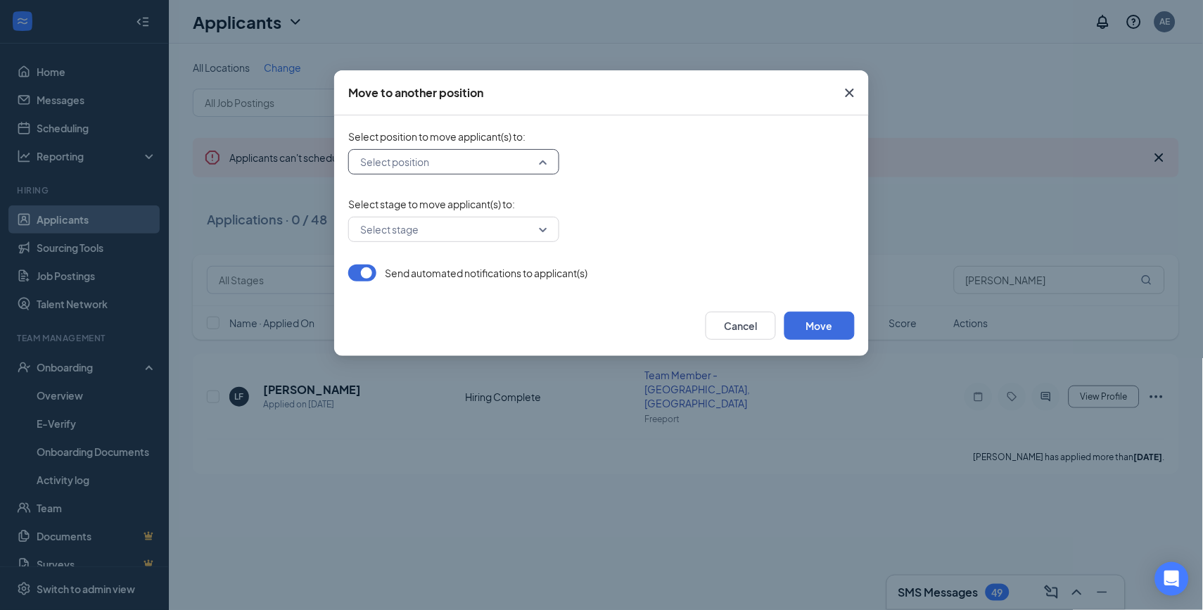
click at [540, 160] on input "search" at bounding box center [449, 162] width 184 height 24
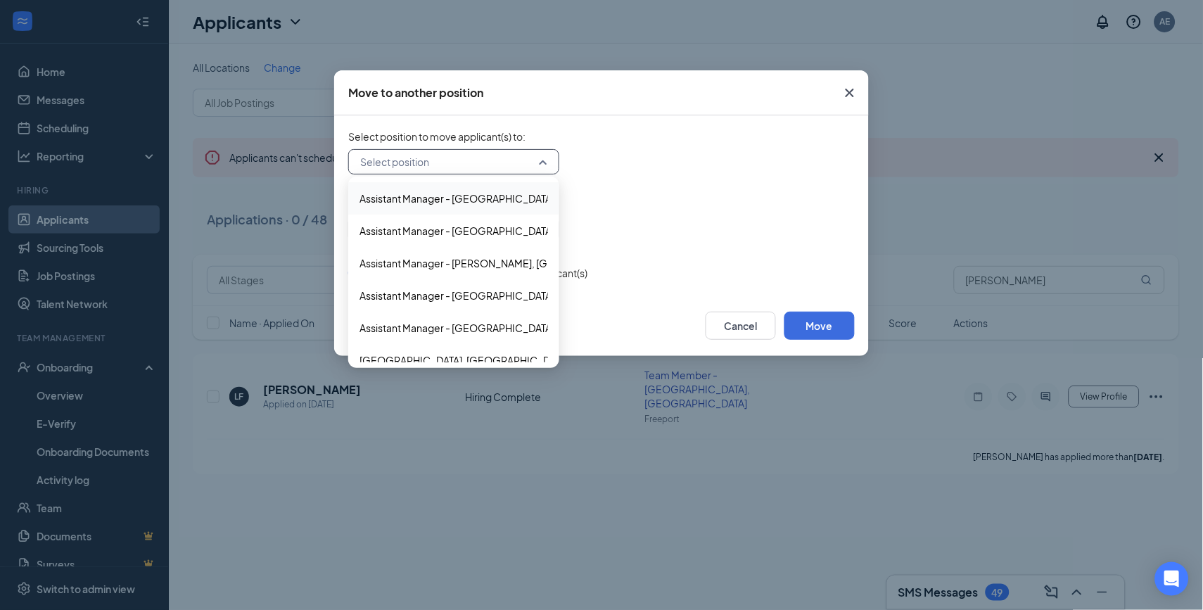
click at [540, 160] on input "search" at bounding box center [449, 162] width 184 height 24
click at [650, 184] on form "Select position to move applicant(s) to : Select position 71881 71252 Assistant…" at bounding box center [601, 205] width 507 height 152
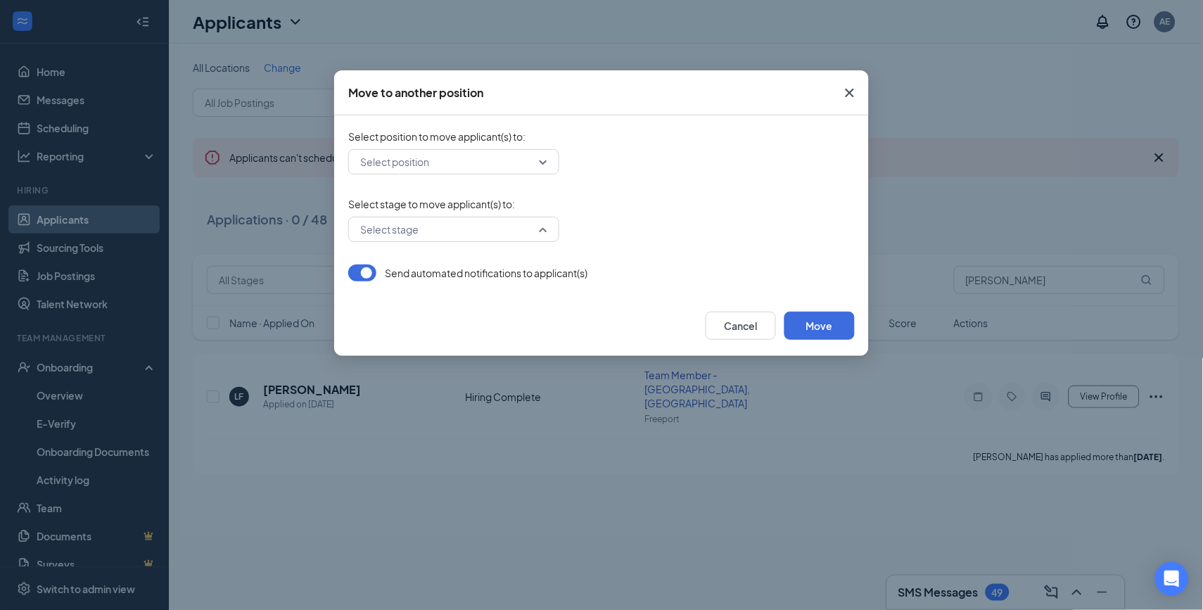
click at [554, 232] on div "Select stage" at bounding box center [453, 229] width 211 height 25
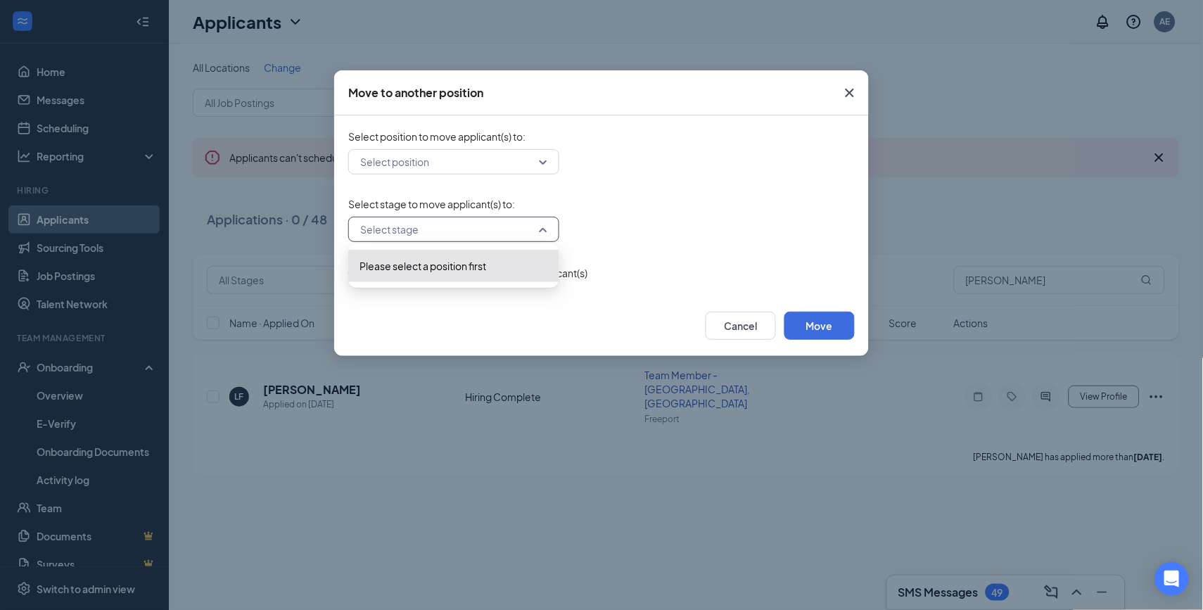
click at [554, 232] on div "Select stage" at bounding box center [453, 229] width 211 height 25
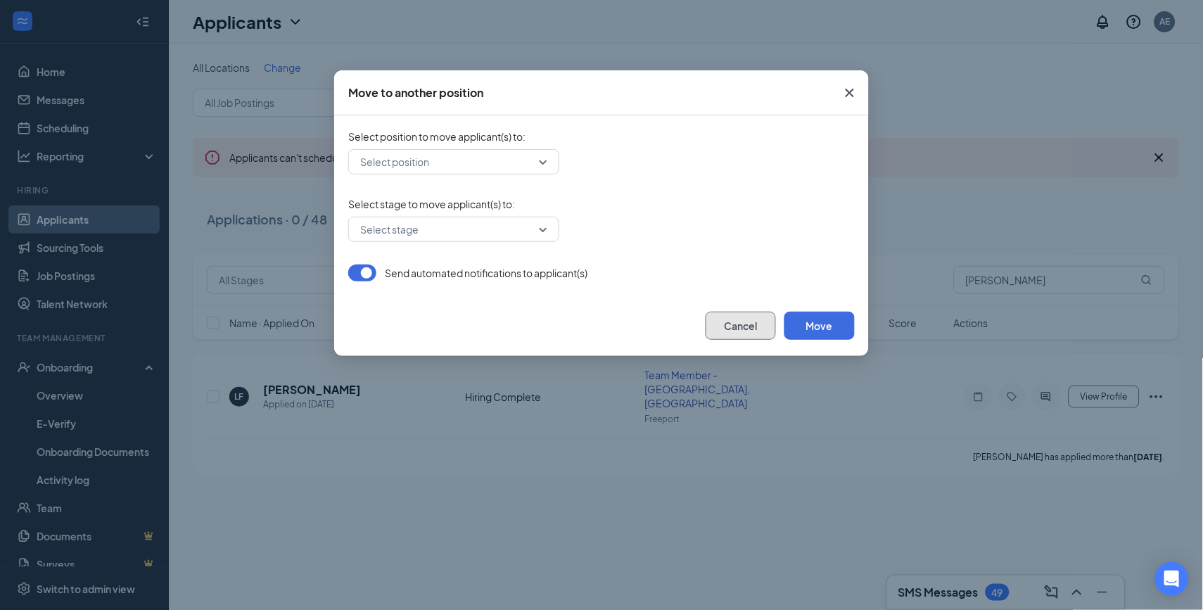
click at [733, 330] on button "Cancel" at bounding box center [741, 326] width 70 height 28
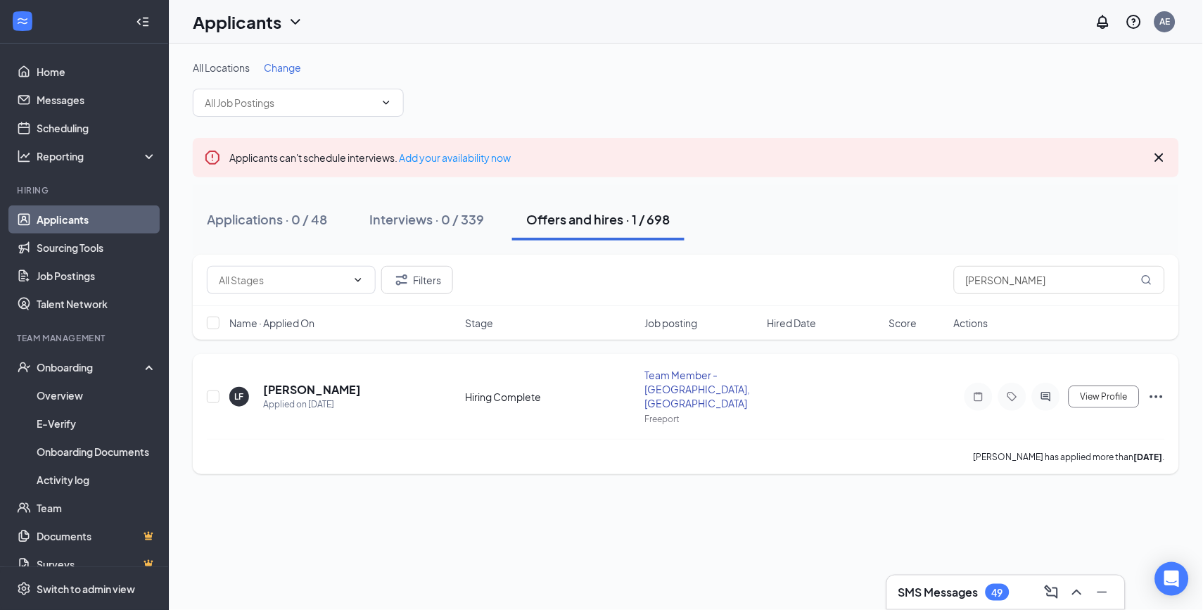
click at [1149, 384] on div "View Profile Mark as hired Send SMS Send email Move to stage Move to another po…" at bounding box center [1059, 397] width 211 height 28
click at [1156, 388] on icon "Ellipses" at bounding box center [1157, 396] width 17 height 17
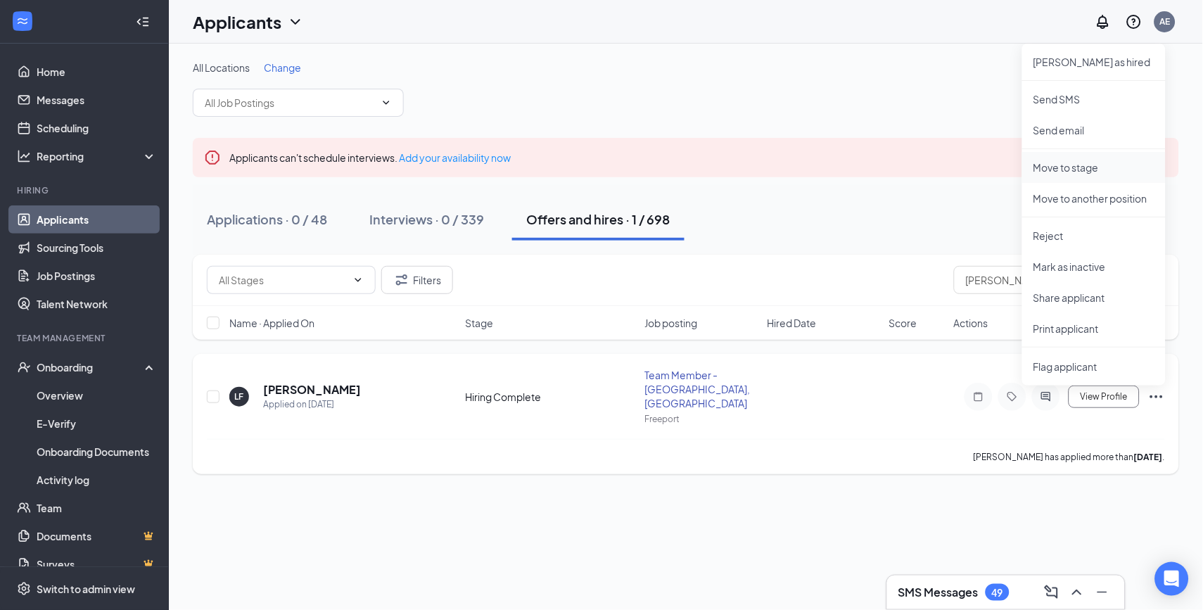
click at [1051, 173] on p "Move to stage" at bounding box center [1094, 167] width 121 height 14
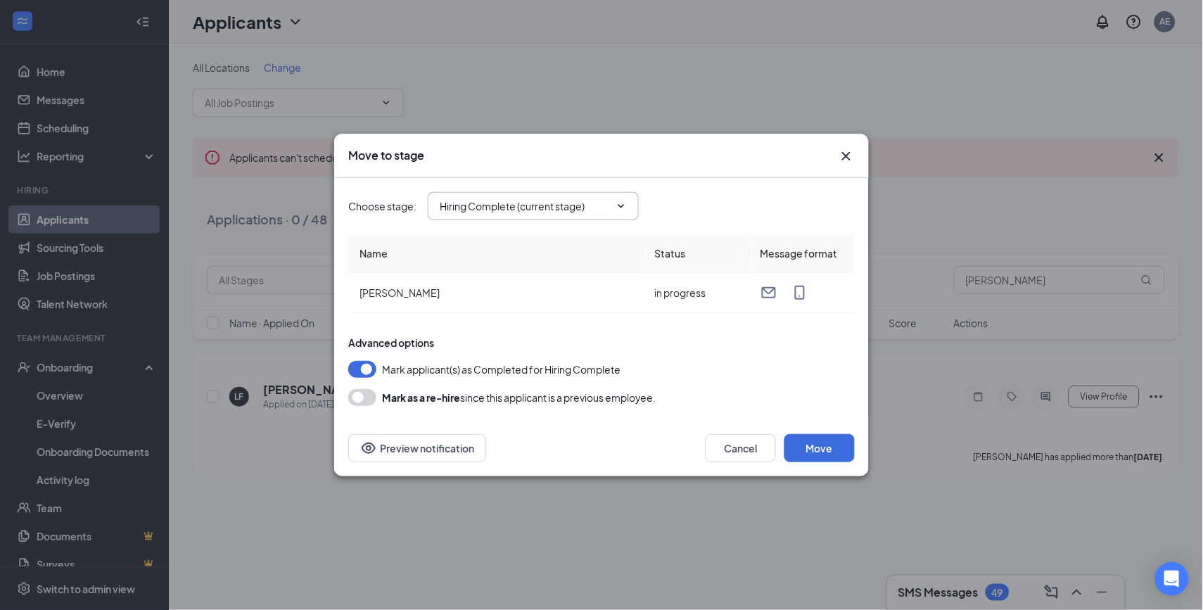
click at [626, 202] on icon "ChevronDown" at bounding box center [621, 206] width 11 height 11
click at [620, 205] on icon "ChevronDown" at bounding box center [622, 206] width 6 height 4
click at [557, 205] on input "Hiring Complete (current stage)" at bounding box center [525, 205] width 170 height 15
click at [500, 229] on div "Application" at bounding box center [478, 231] width 52 height 15
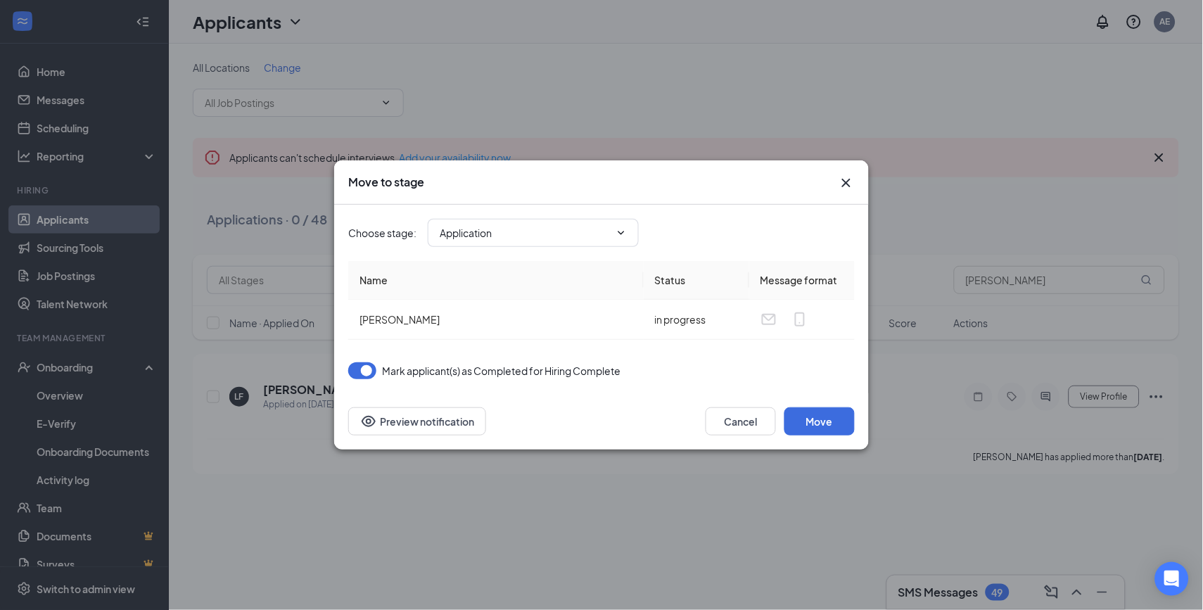
click at [365, 367] on button "button" at bounding box center [362, 370] width 28 height 17
click at [629, 232] on span "Application Application Onsite Interview Hiring Complete (current stage)" at bounding box center [533, 233] width 211 height 28
click at [524, 227] on input "Application" at bounding box center [525, 232] width 170 height 15
click at [516, 288] on div "Onsite Interview" at bounding box center [489, 291] width 75 height 15
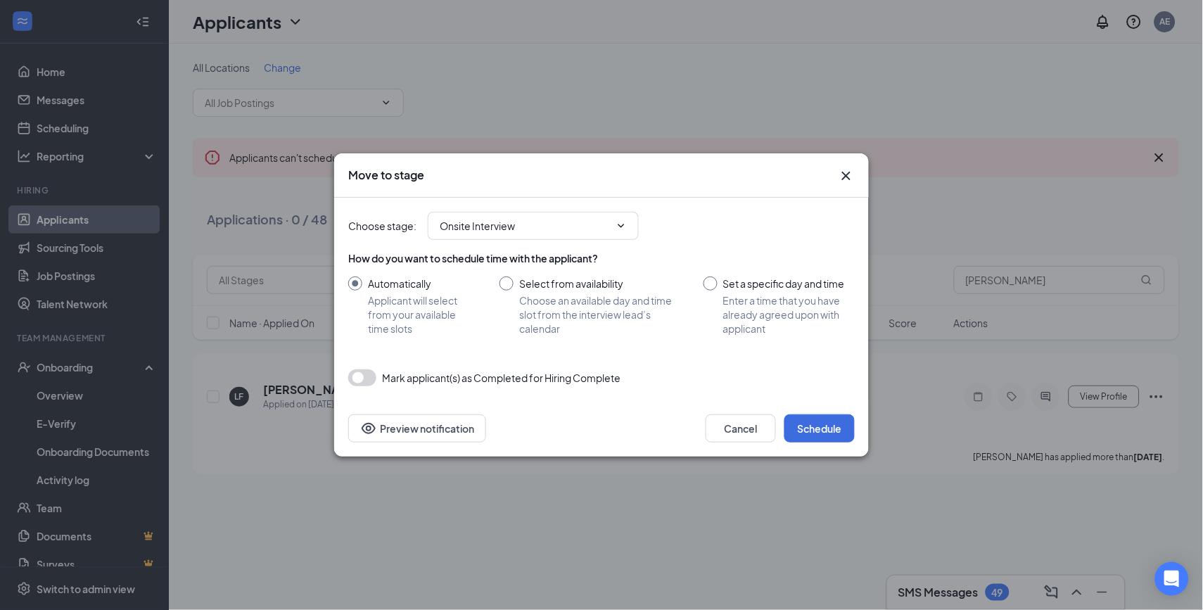
click at [364, 376] on button "button" at bounding box center [362, 377] width 28 height 17
click at [576, 226] on input "Onsite Interview" at bounding box center [525, 225] width 170 height 15
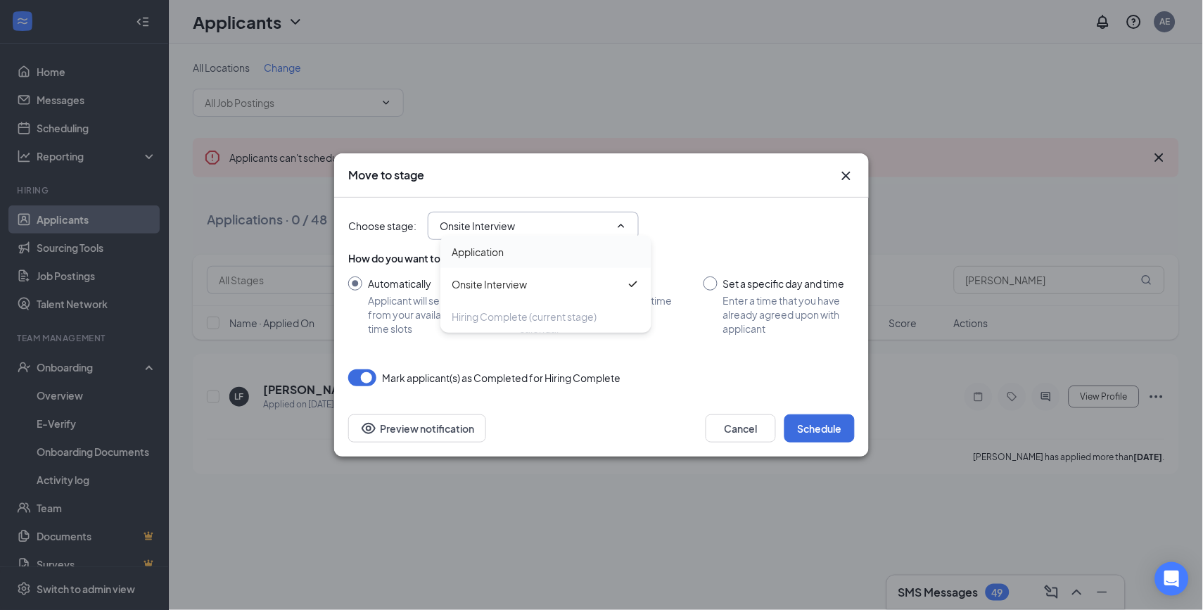
click at [512, 256] on div "Application" at bounding box center [546, 251] width 189 height 15
type input "Application"
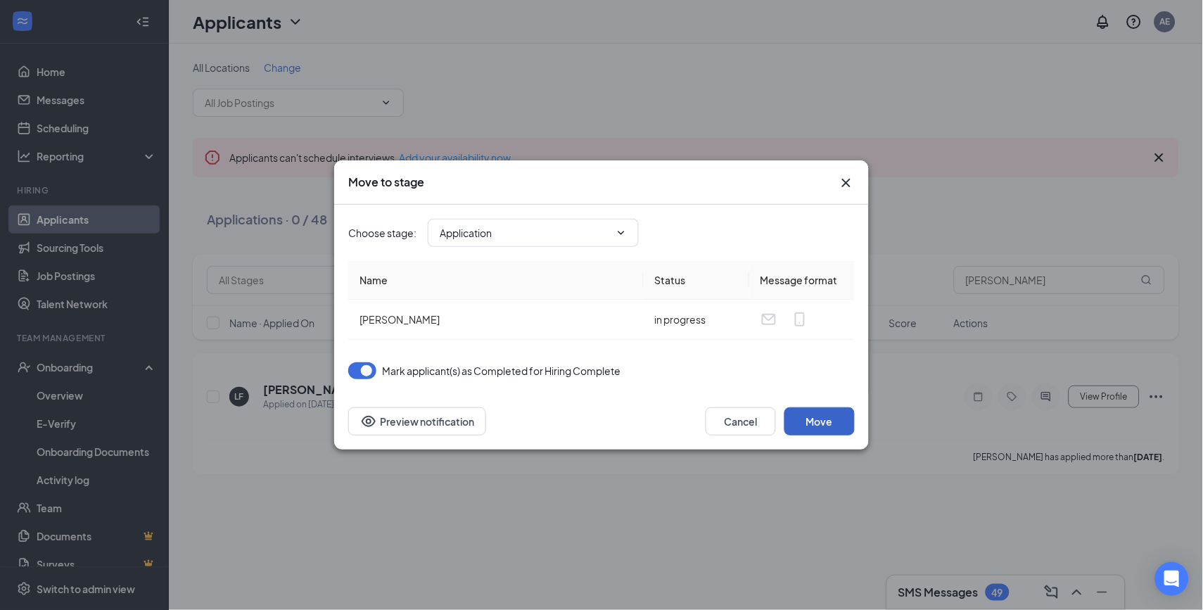
click at [818, 416] on button "Move" at bounding box center [820, 421] width 70 height 28
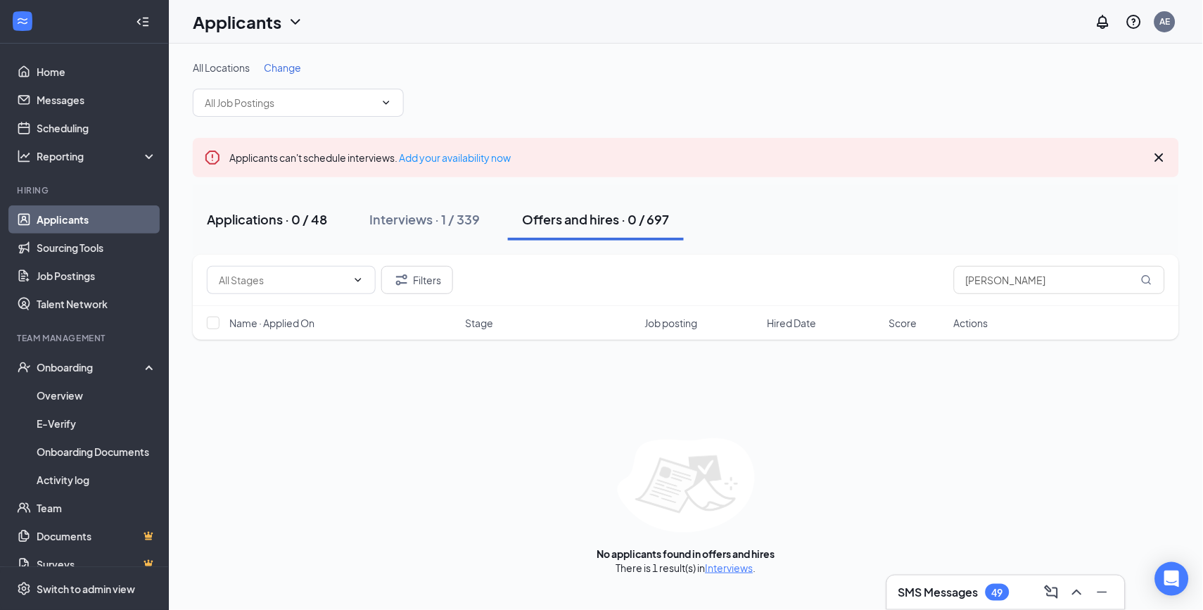
click at [267, 217] on div "Applications · 0 / 48" at bounding box center [267, 219] width 120 height 18
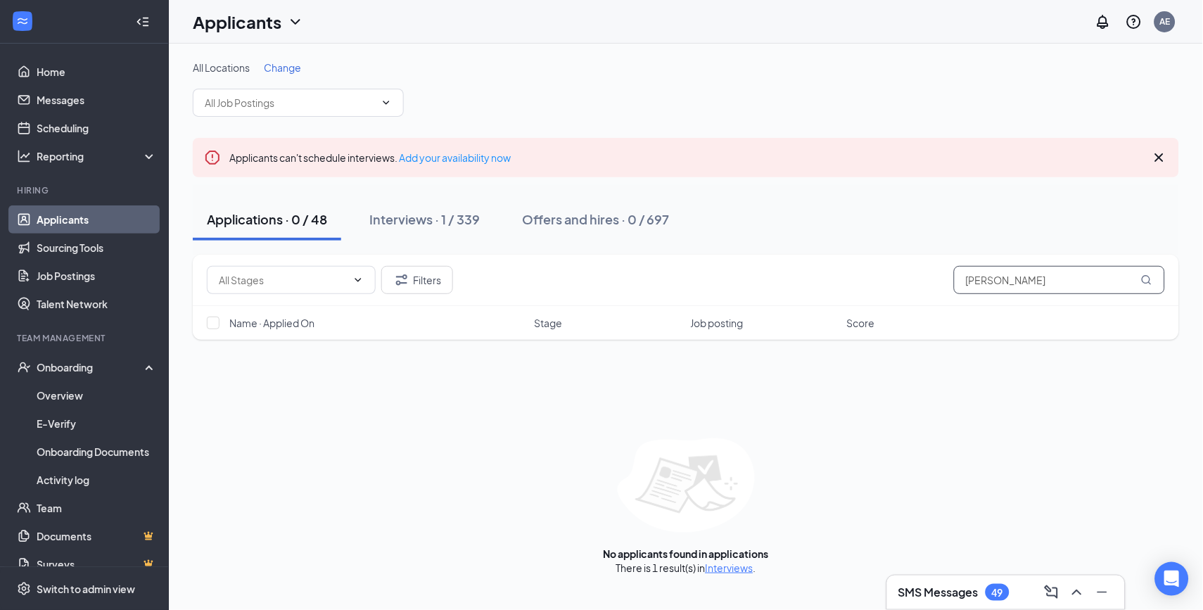
click at [1047, 278] on input "LAURIBETH" at bounding box center [1059, 280] width 211 height 28
drag, startPoint x: 1046, startPoint y: 279, endPoint x: 913, endPoint y: 280, distance: 133.0
click at [912, 280] on div "Filters LAURIBETH" at bounding box center [686, 280] width 958 height 28
click at [1074, 284] on input "LAURIBETH" at bounding box center [1059, 280] width 211 height 28
click at [1146, 277] on icon "MagnifyingGlass" at bounding box center [1146, 279] width 11 height 11
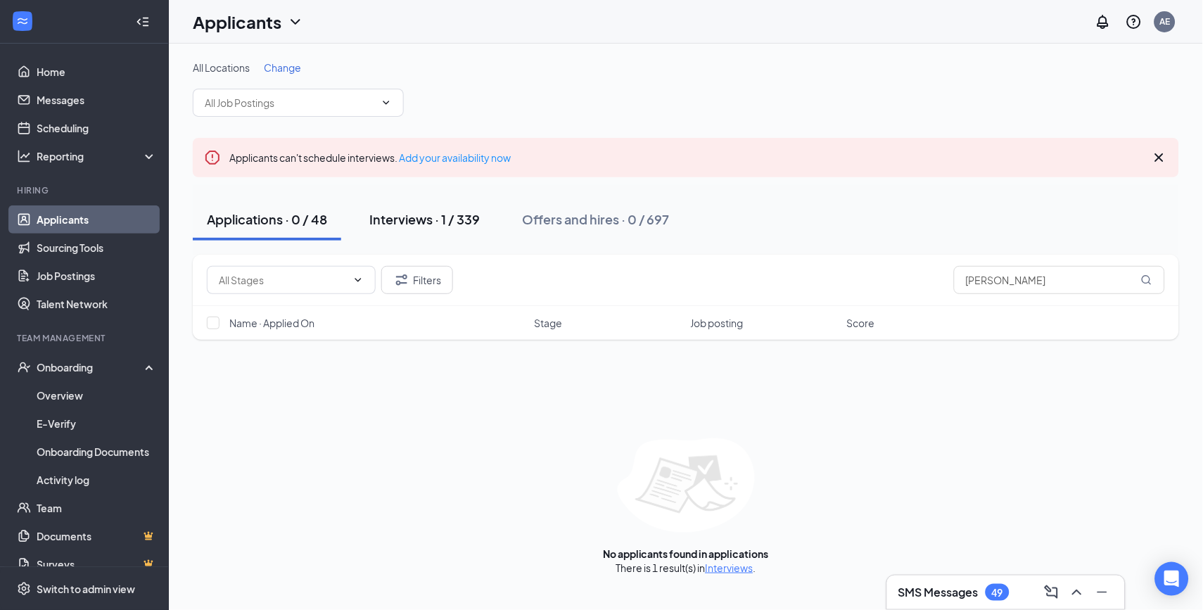
click at [405, 222] on div "Interviews · 1 / 339" at bounding box center [424, 219] width 110 height 18
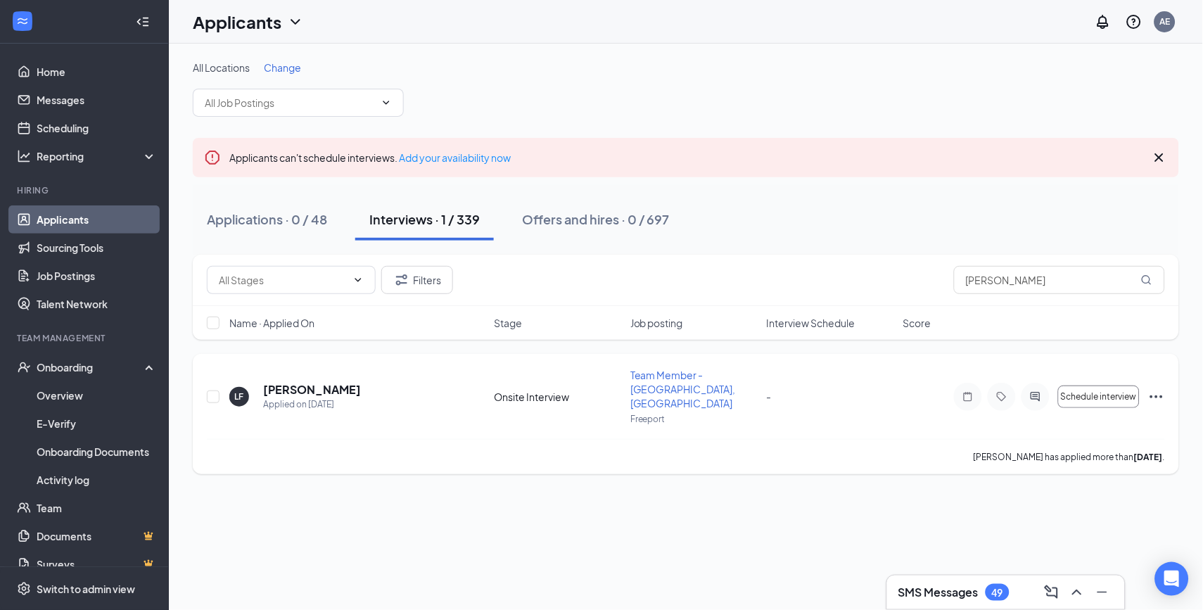
click at [1156, 396] on icon "Ellipses" at bounding box center [1157, 397] width 13 height 3
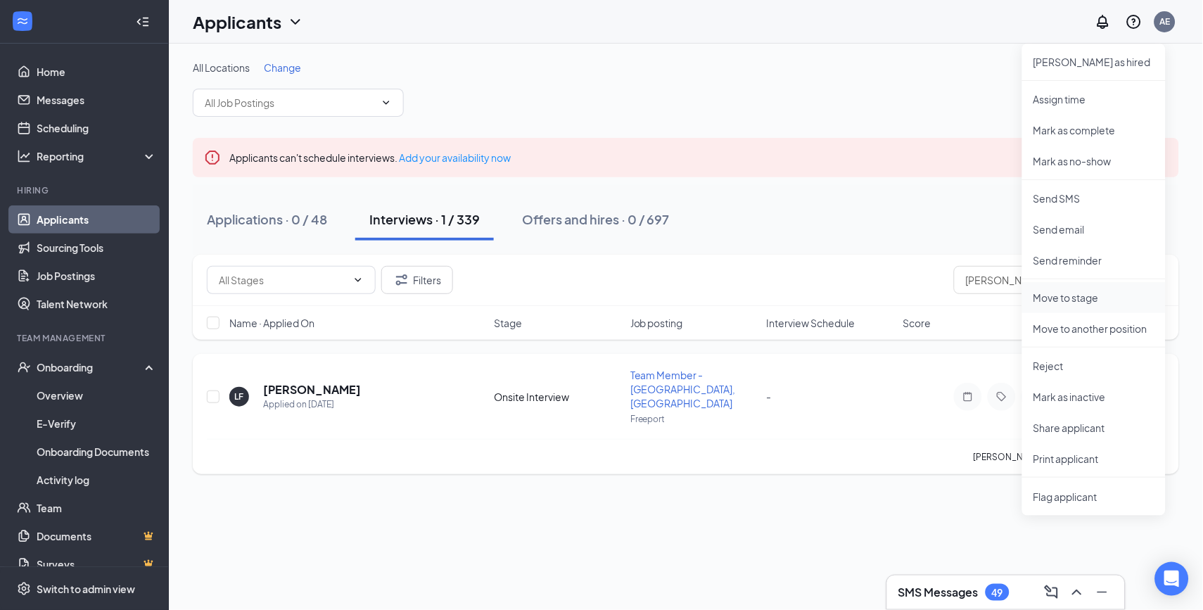
click at [1065, 293] on p "Move to stage" at bounding box center [1094, 298] width 121 height 14
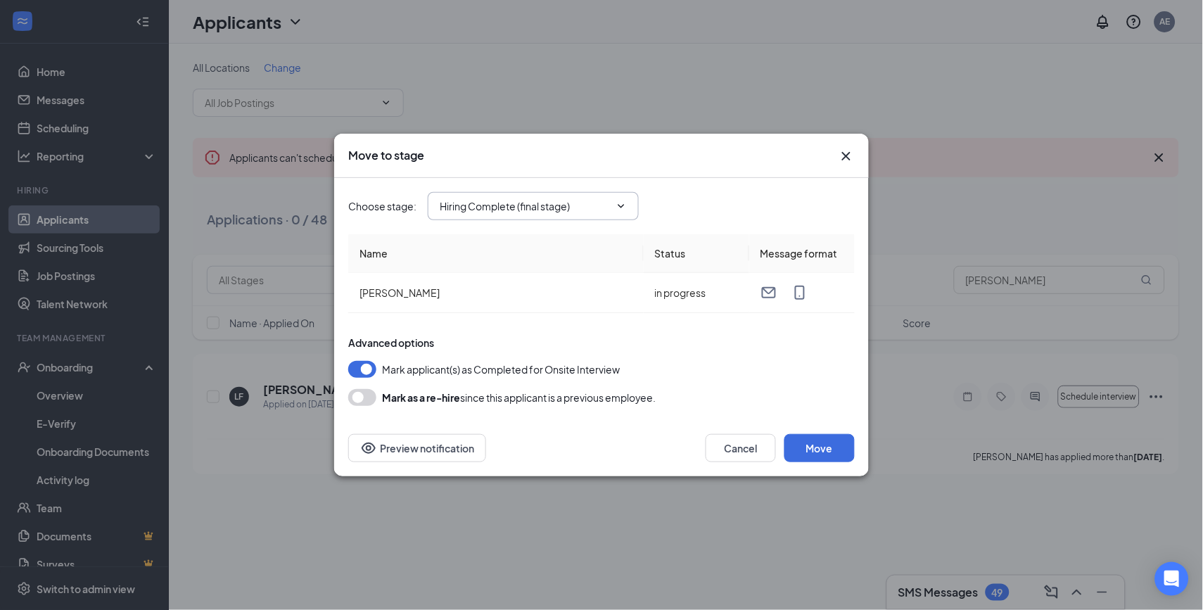
click at [626, 203] on icon "ChevronDown" at bounding box center [621, 206] width 11 height 11
click at [581, 207] on input "Hiring Complete (final stage)" at bounding box center [525, 205] width 170 height 15
click at [847, 151] on icon "Cross" at bounding box center [846, 156] width 17 height 17
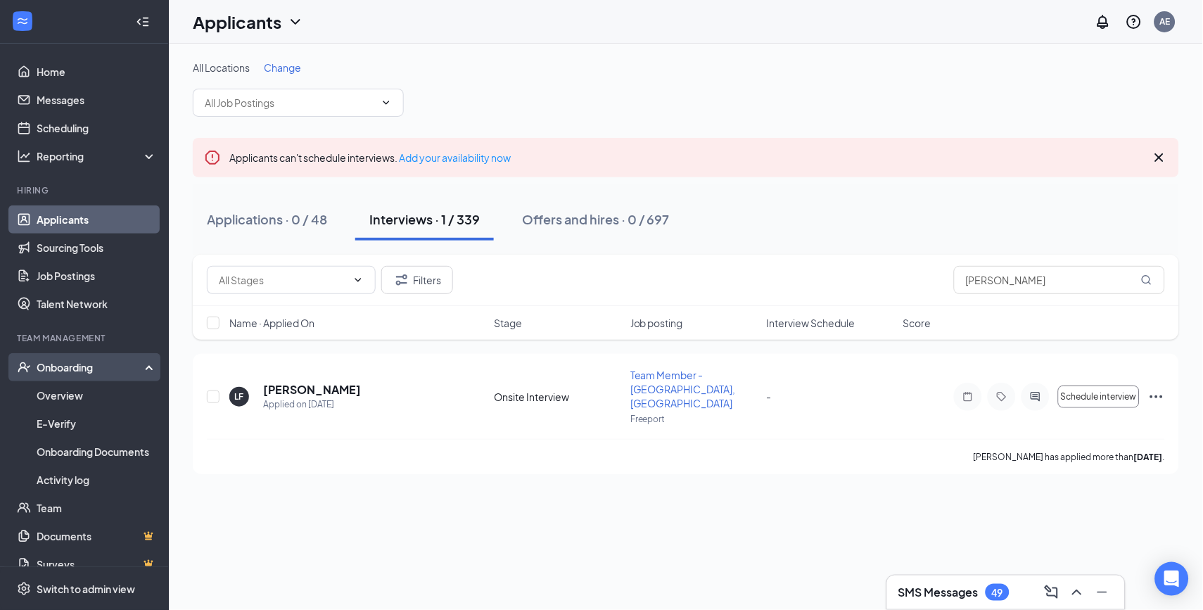
click at [77, 367] on div "Onboarding" at bounding box center [91, 367] width 108 height 14
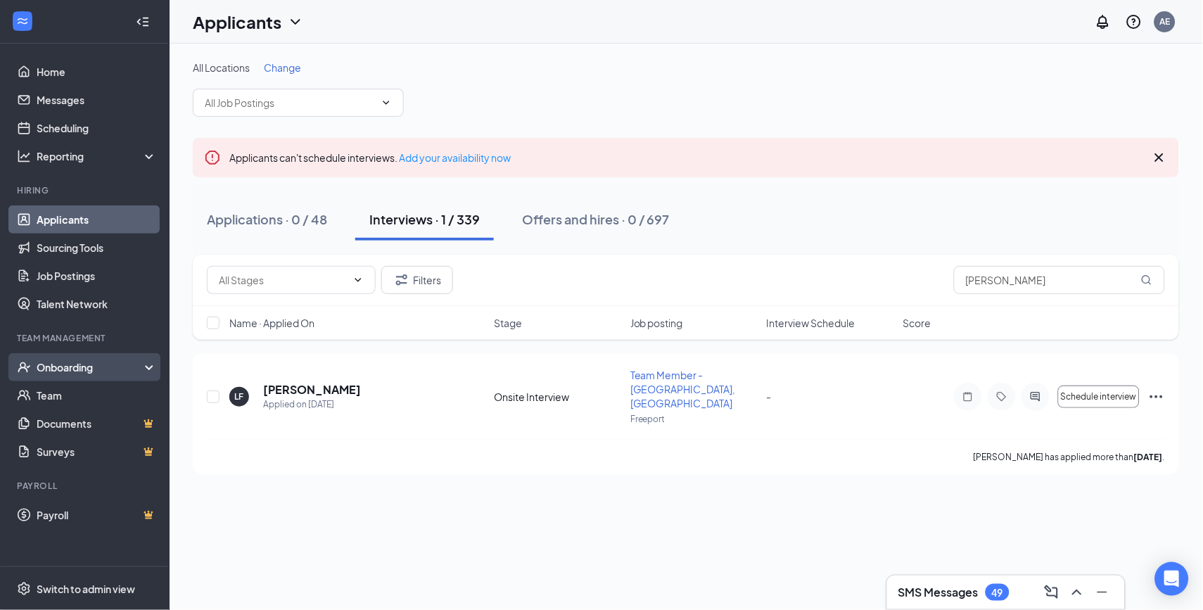
click at [50, 371] on div "Onboarding" at bounding box center [91, 367] width 108 height 14
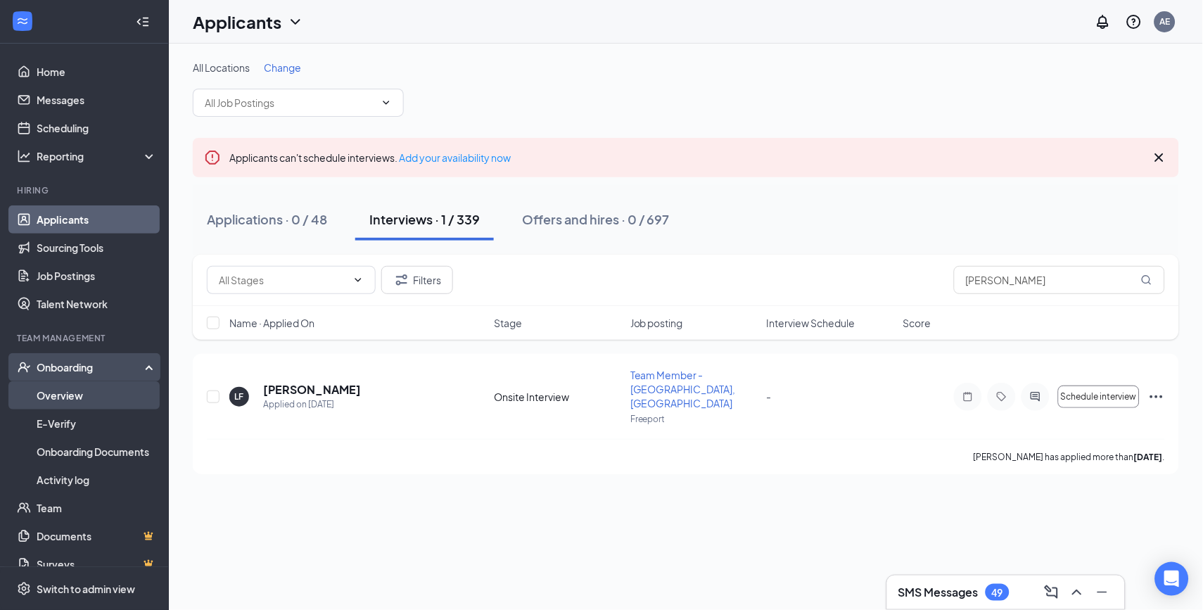
click at [81, 391] on link "Overview" at bounding box center [97, 395] width 120 height 28
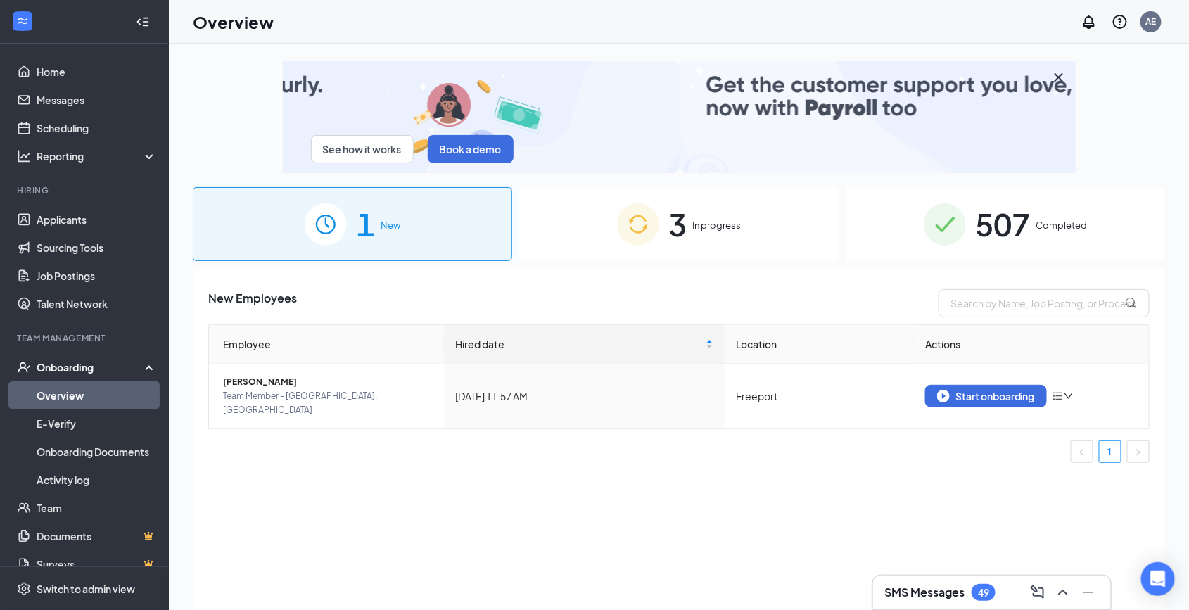
click at [424, 215] on div "1 New" at bounding box center [352, 224] width 319 height 74
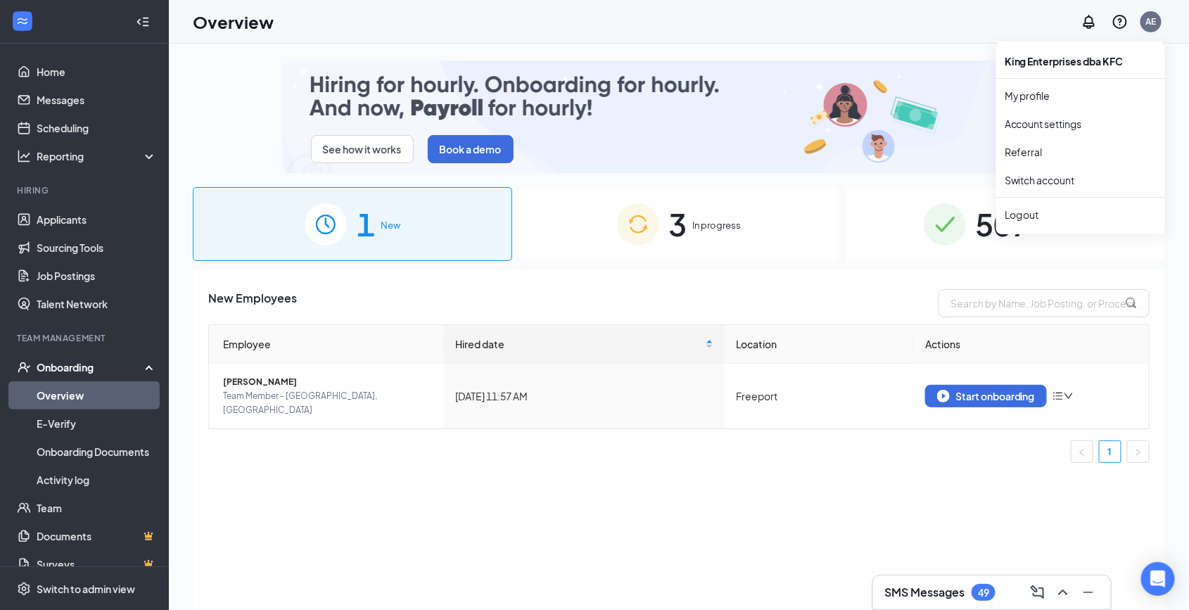
click at [1151, 23] on div "AE" at bounding box center [1151, 21] width 11 height 12
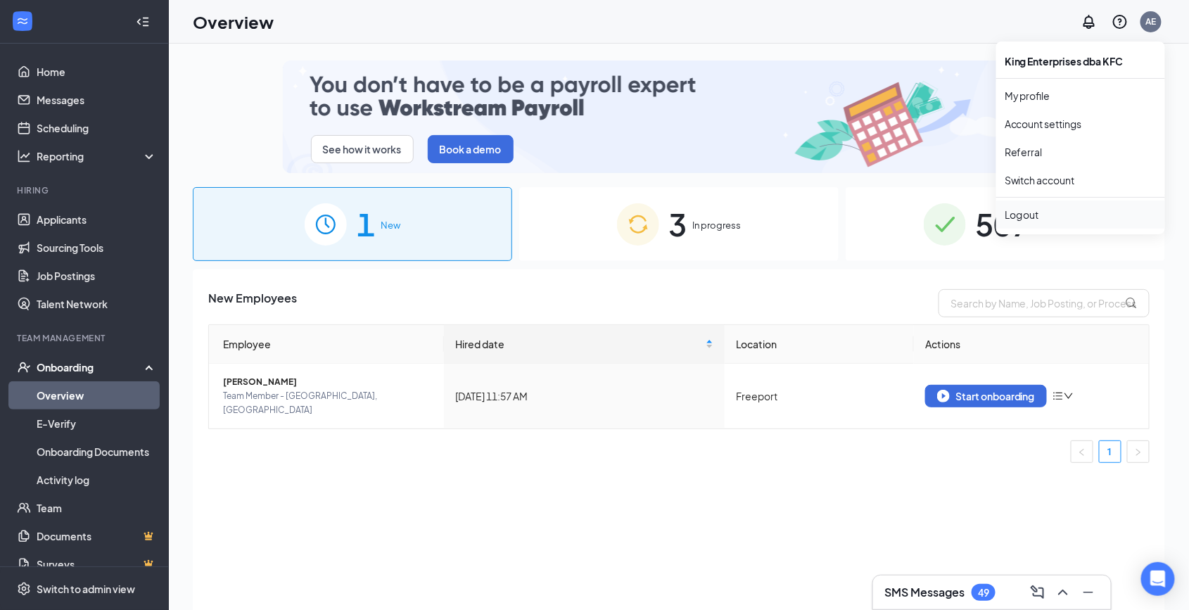
click at [1039, 211] on div "Log out" at bounding box center [1081, 215] width 152 height 14
